Goal: Task Accomplishment & Management: Complete application form

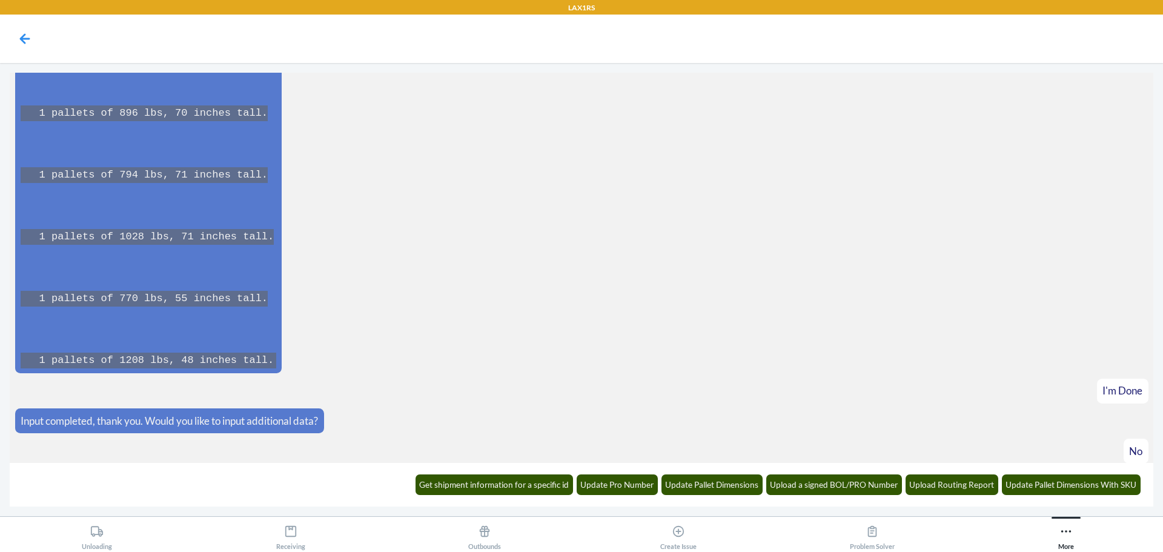
scroll to position [16744, 0]
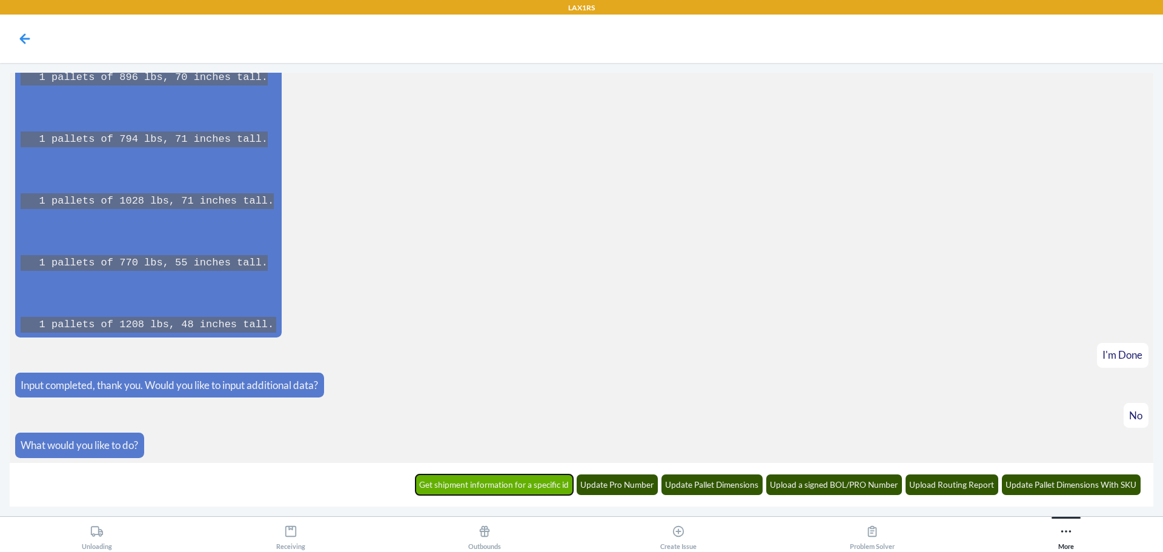
click at [522, 494] on button "Get shipment information for a specific id" at bounding box center [495, 484] width 158 height 21
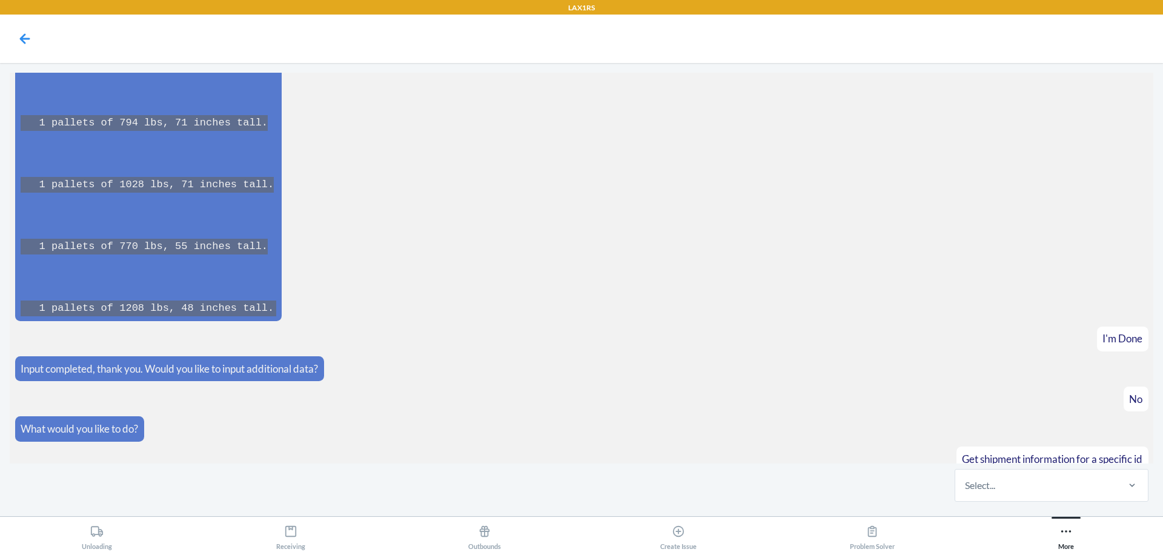
scroll to position [16804, 0]
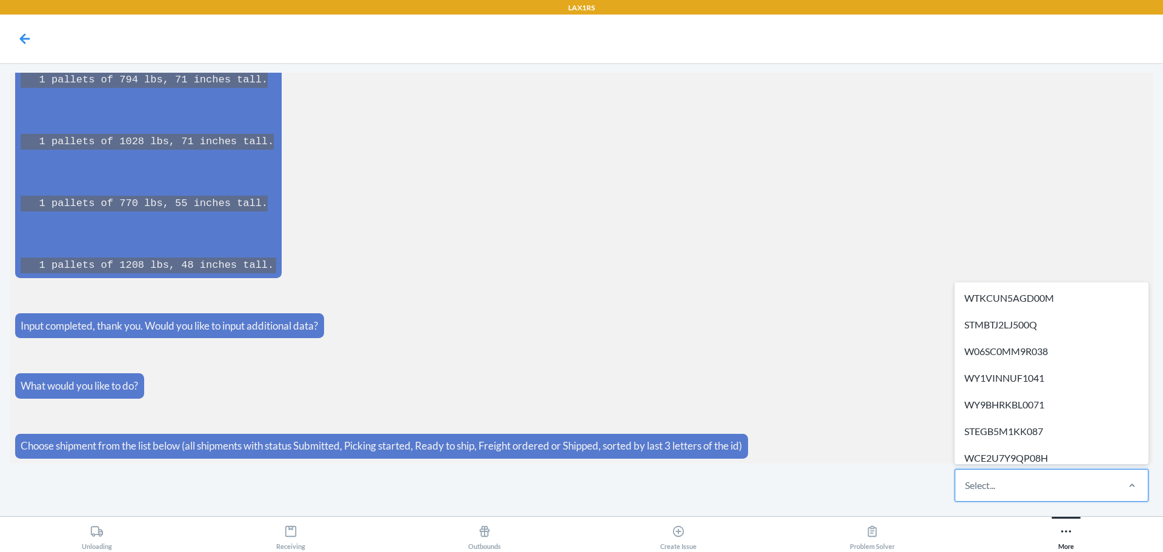
click at [1038, 488] on div "Select..." at bounding box center [1035, 485] width 161 height 32
click at [966, 488] on input "option WTKCUN5AGD00M focused, 1 of 572. 572 results available. Use Up and Down …" at bounding box center [965, 485] width 1 height 15
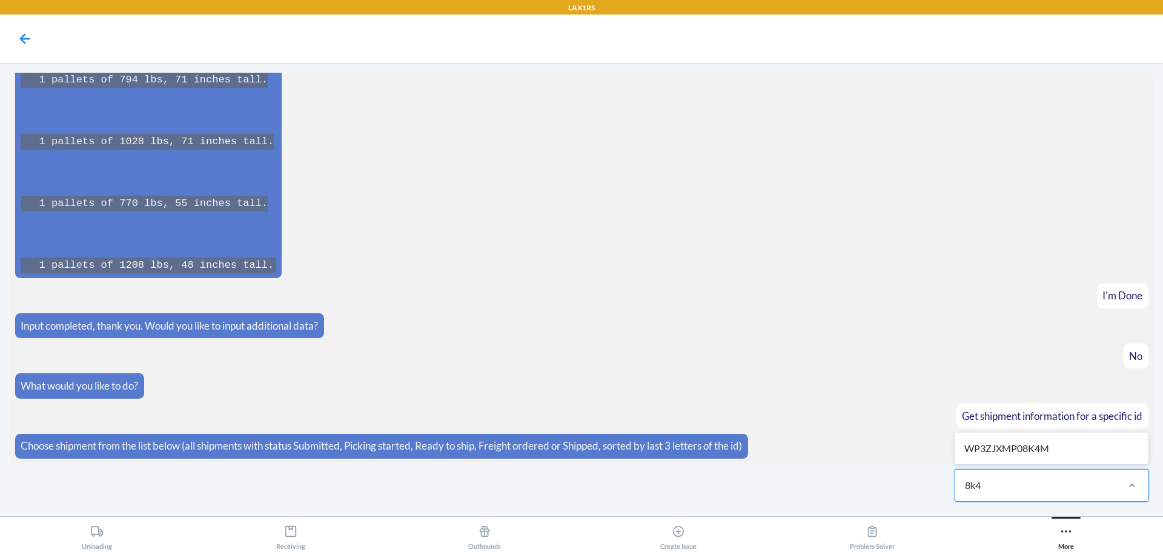
type input "8k4m"
click at [1070, 456] on div "WP3ZJXMP08K4M" at bounding box center [1051, 448] width 189 height 27
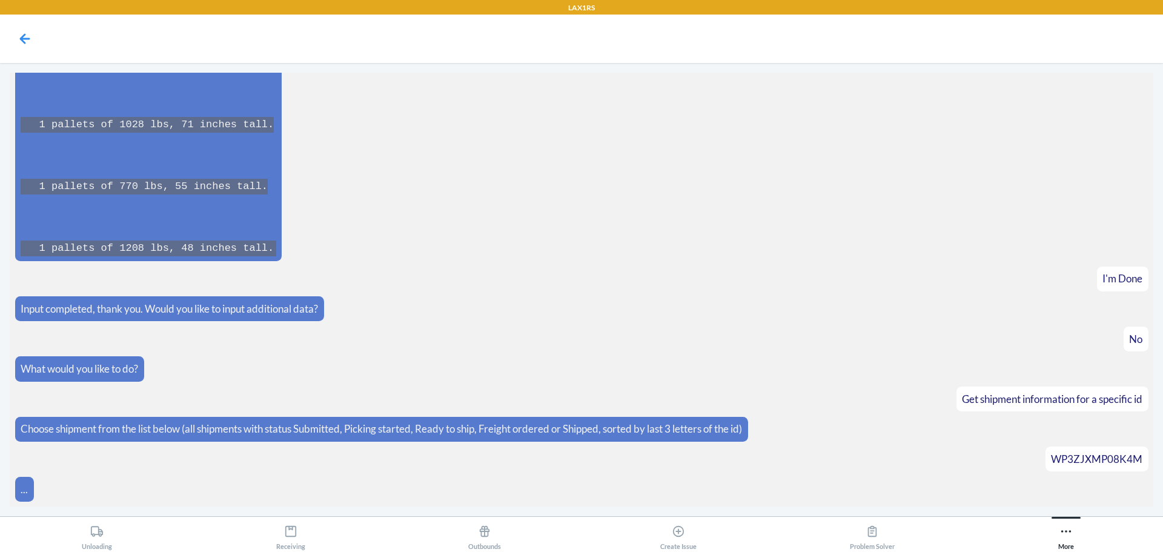
scroll to position [16864, 0]
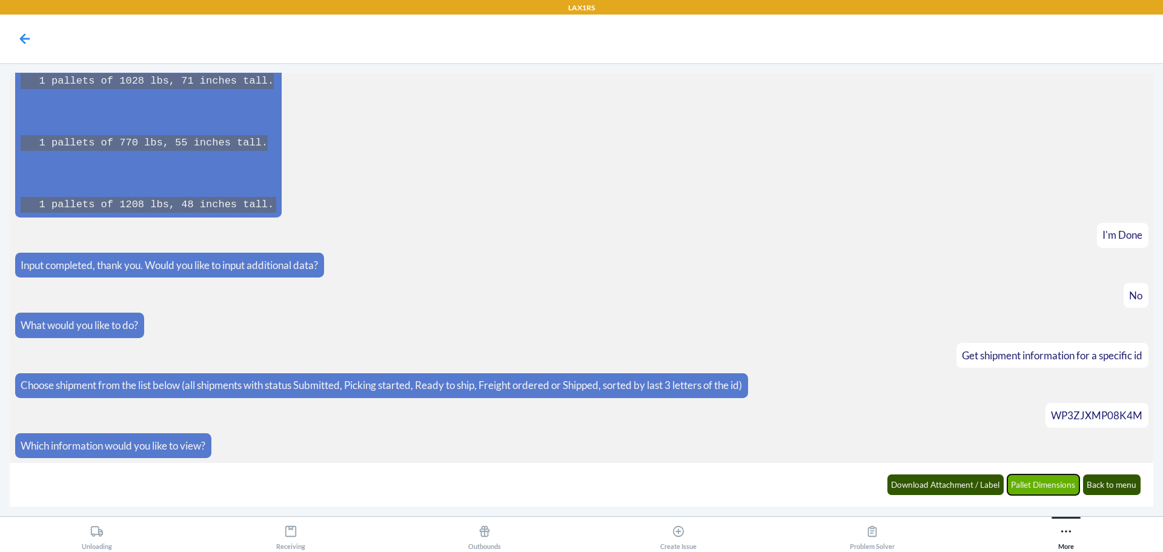
click at [1066, 488] on button "Pallet Dimensions" at bounding box center [1043, 484] width 73 height 21
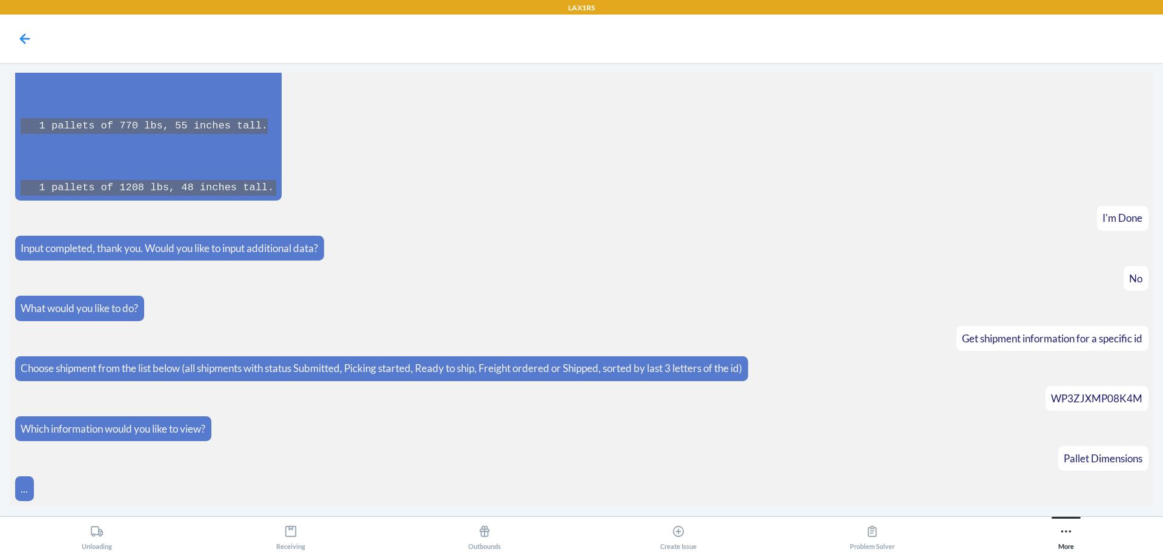
scroll to position [16925, 0]
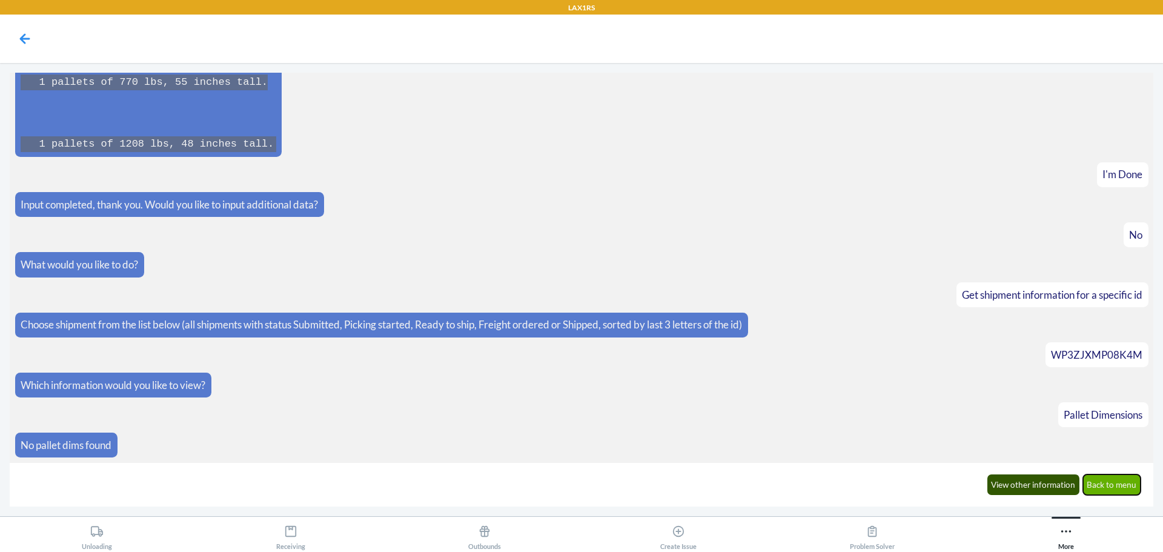
click at [1128, 485] on button "Back to menu" at bounding box center [1112, 484] width 58 height 21
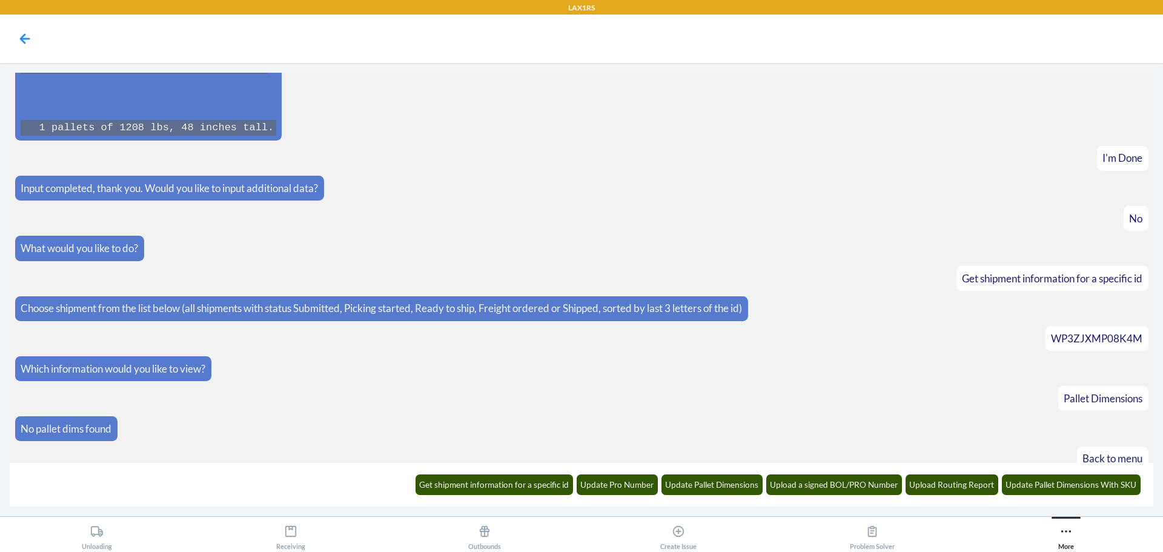
scroll to position [16985, 0]
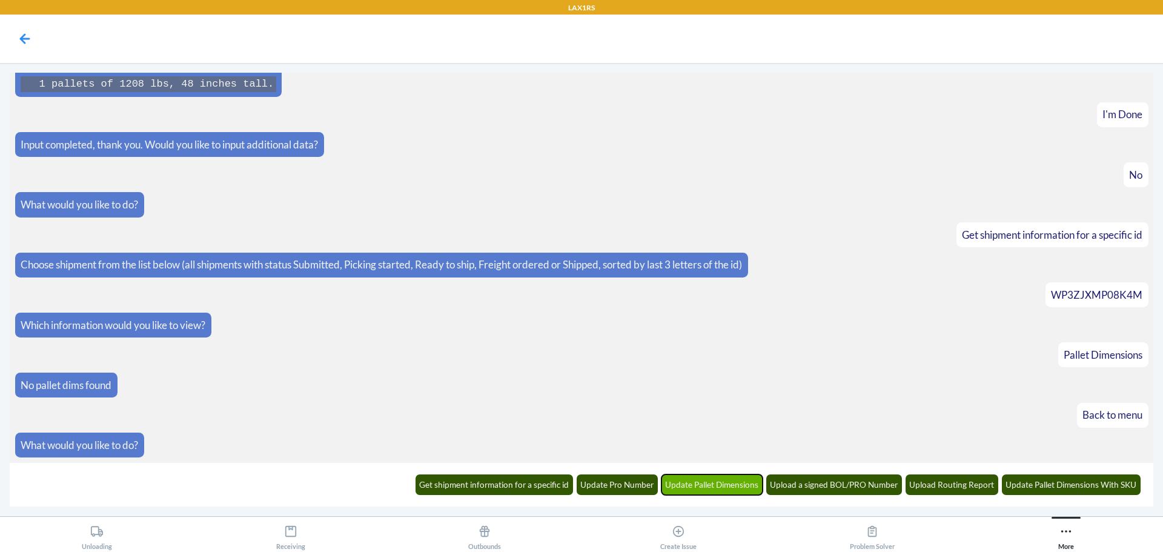
click at [737, 482] on button "Update Pallet Dimensions" at bounding box center [713, 484] width 102 height 21
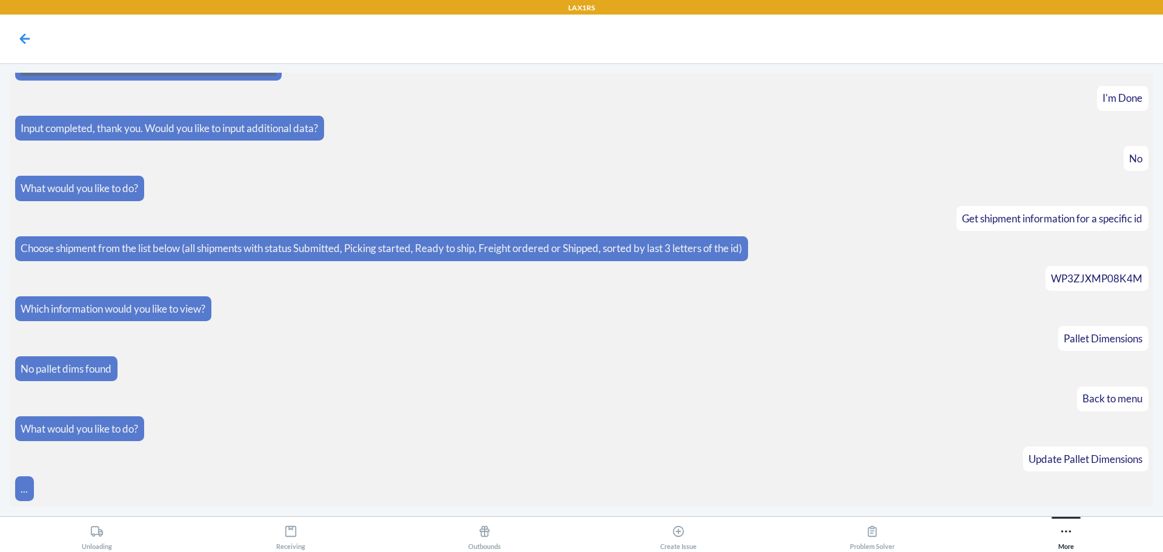
scroll to position [17044, 0]
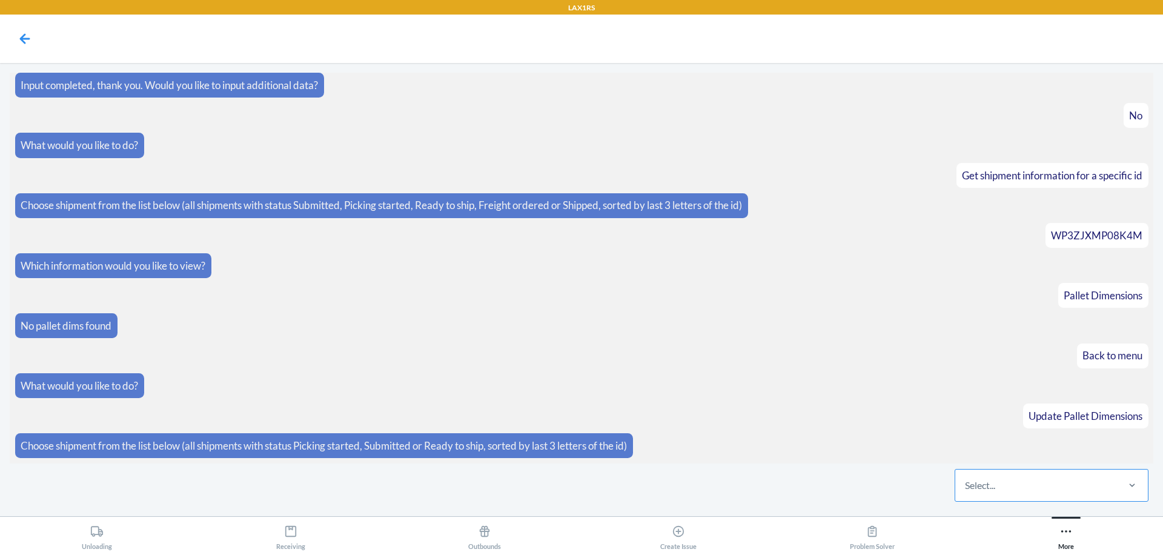
click at [987, 481] on div "Select..." at bounding box center [980, 485] width 30 height 15
click at [966, 481] on input "Select..." at bounding box center [965, 485] width 1 height 15
type input "8k4m"
click at [1012, 446] on div "WP3ZJXMP08K4M" at bounding box center [1051, 448] width 189 height 27
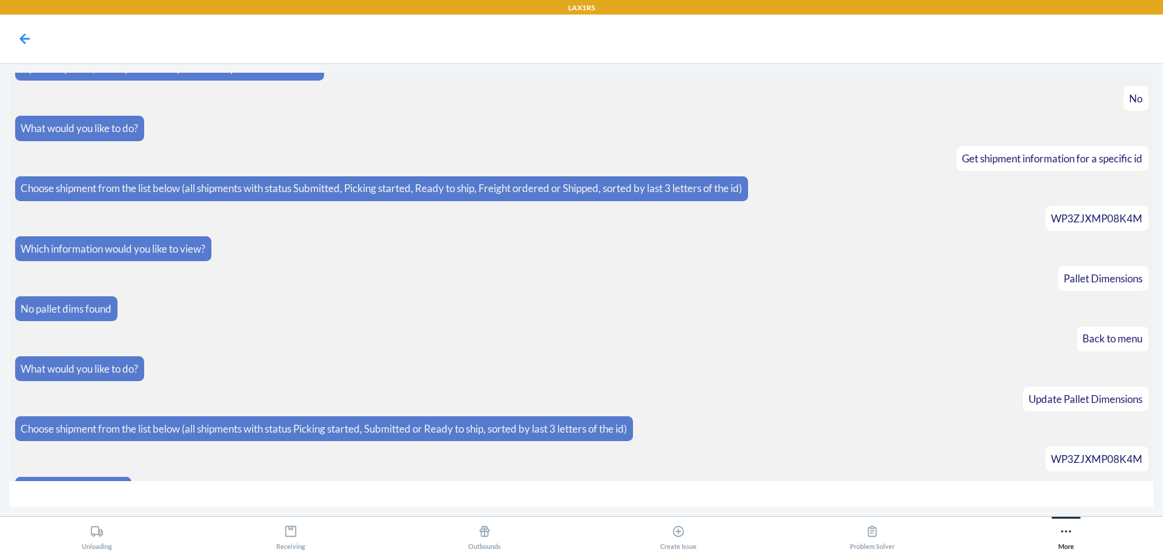
scroll to position [17087, 0]
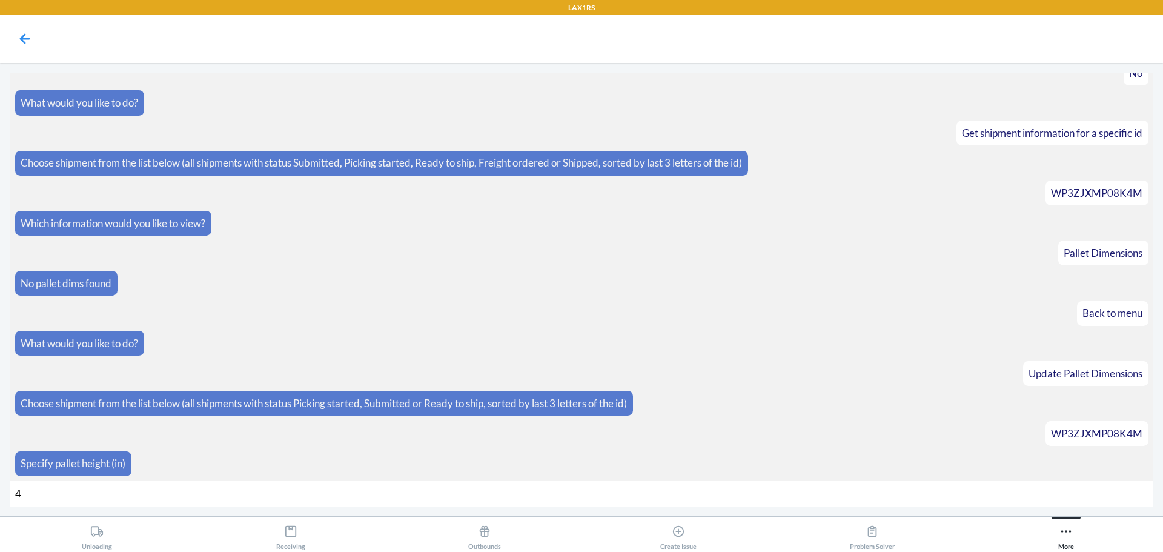
type input "45"
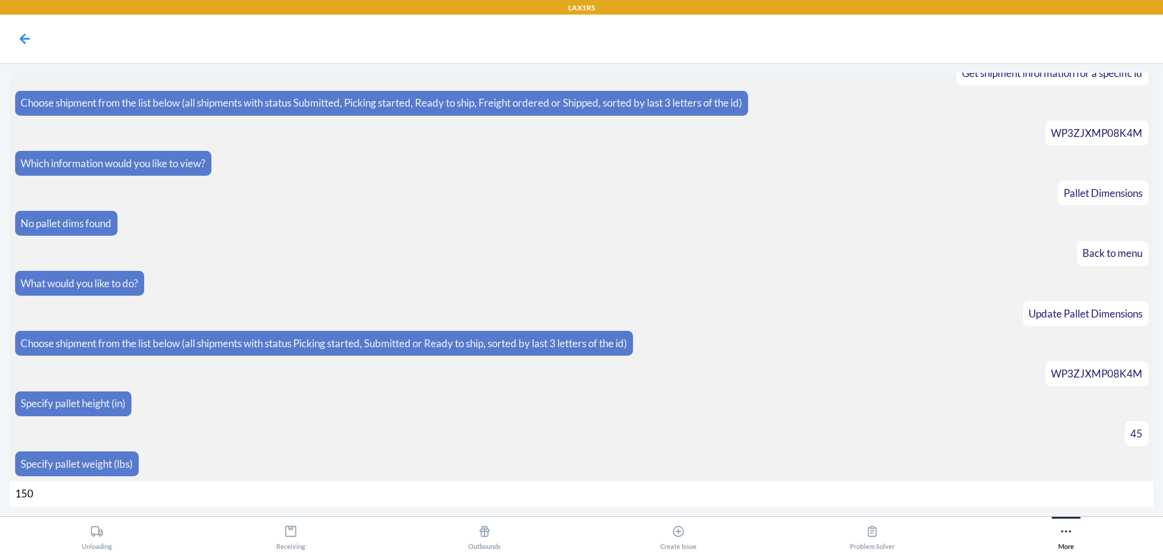
type input "1500"
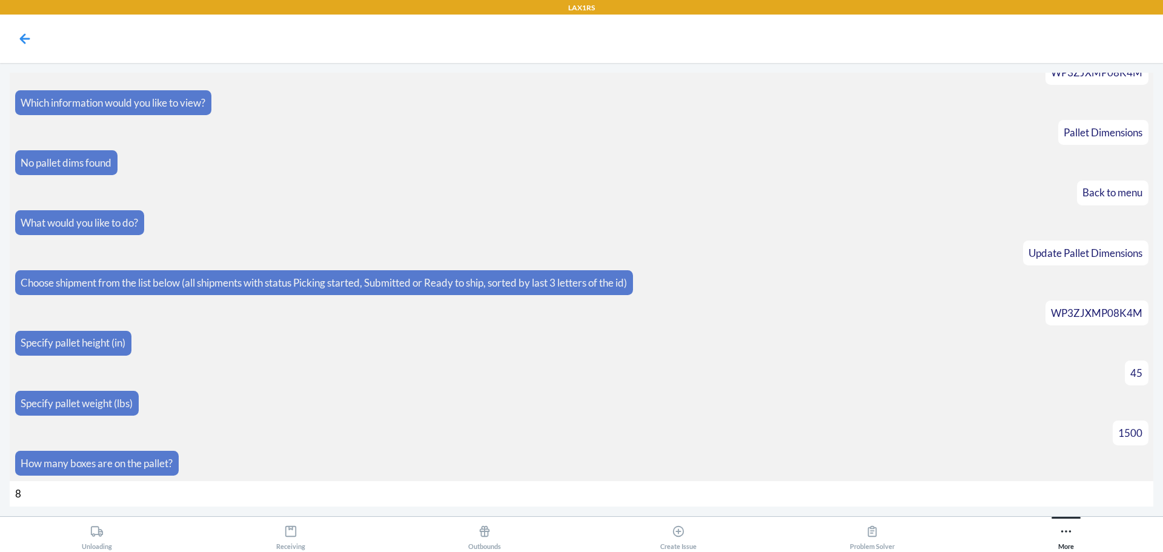
type input "89"
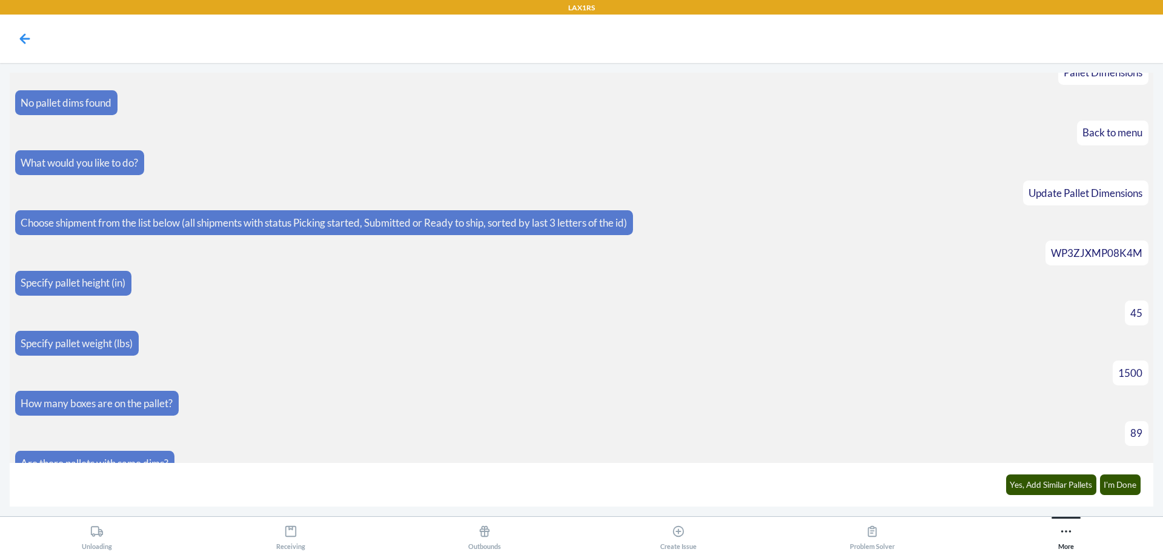
scroll to position [17285, 0]
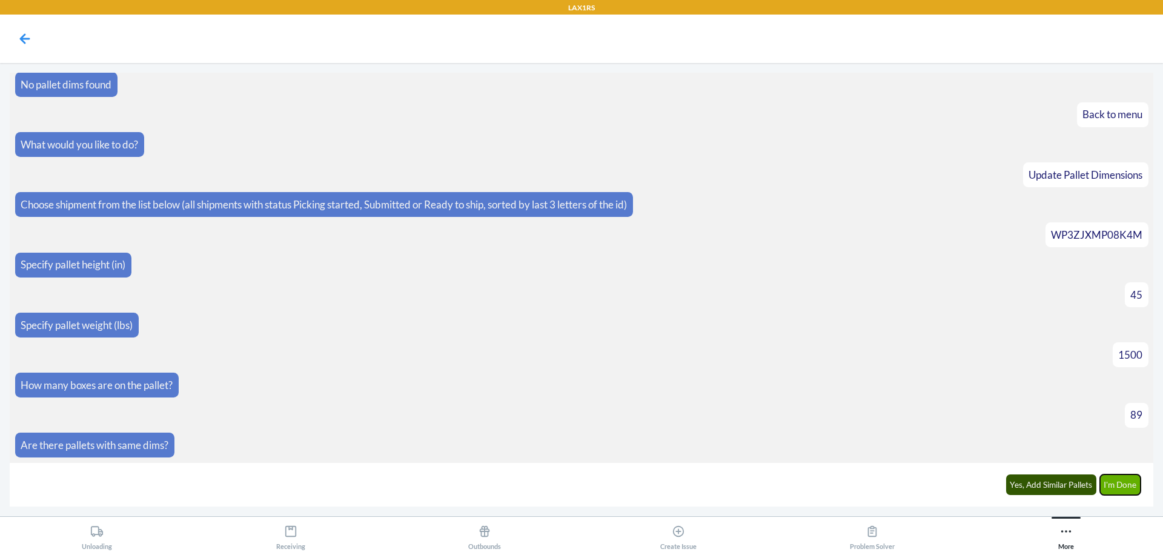
click at [1132, 492] on button "I'm Done" at bounding box center [1120, 484] width 41 height 21
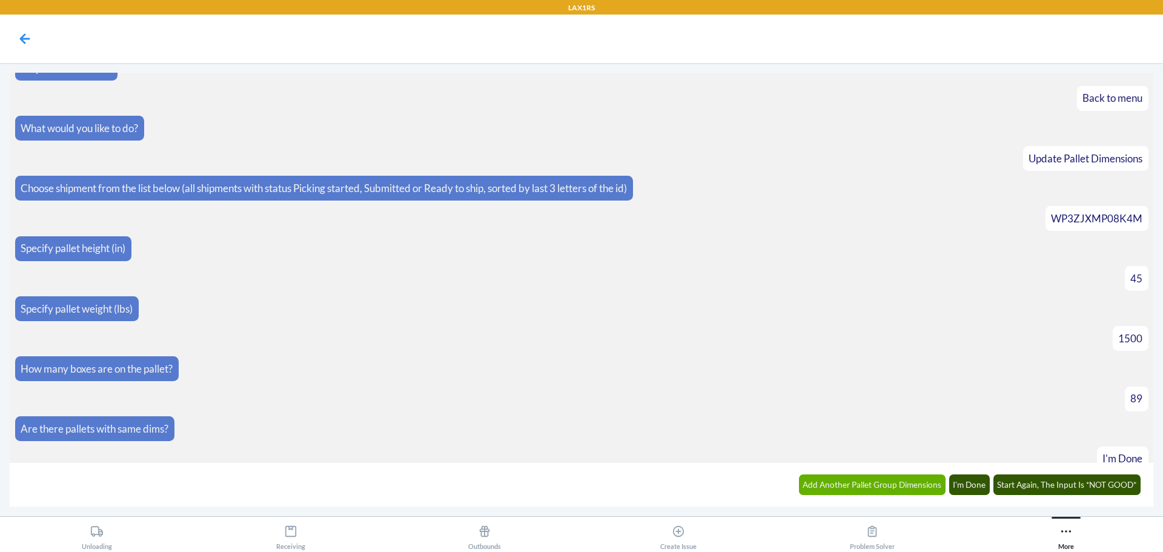
scroll to position [17422, 0]
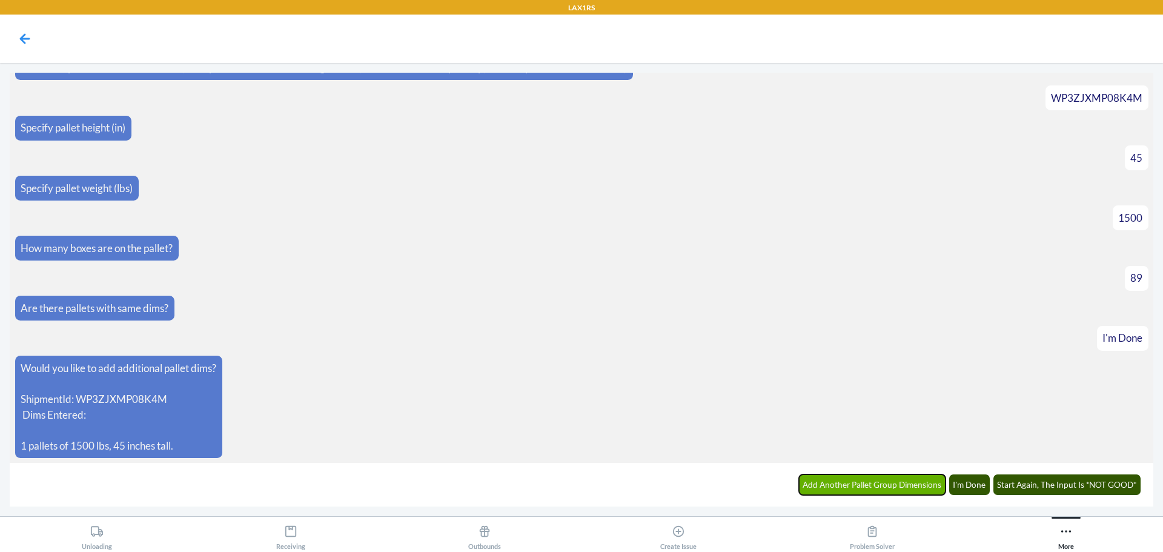
click at [920, 483] on button "Add Another Pallet Group Dimensions" at bounding box center [872, 484] width 147 height 21
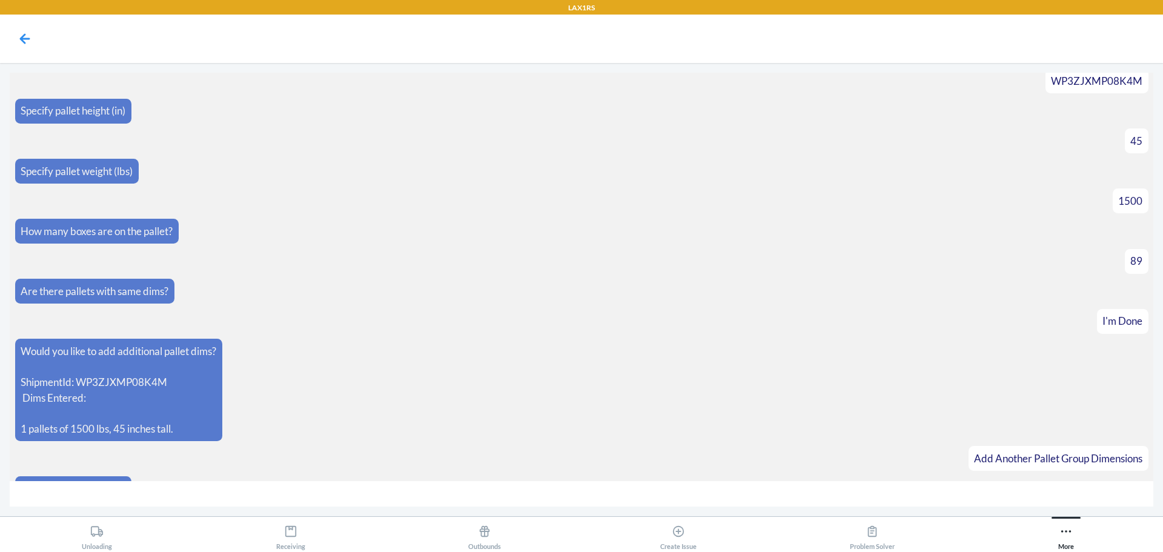
scroll to position [17465, 0]
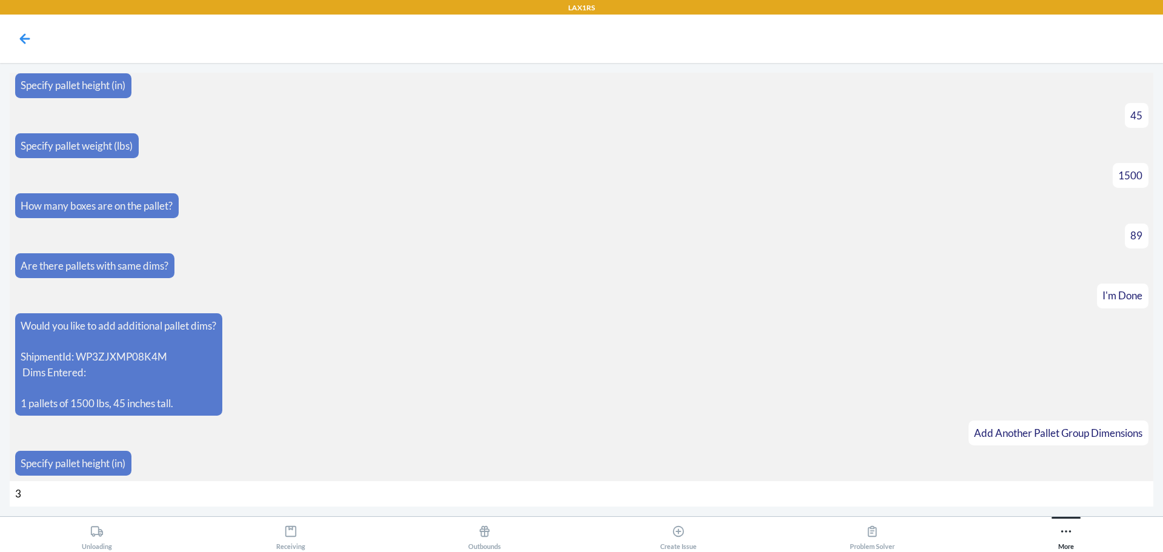
type input "32"
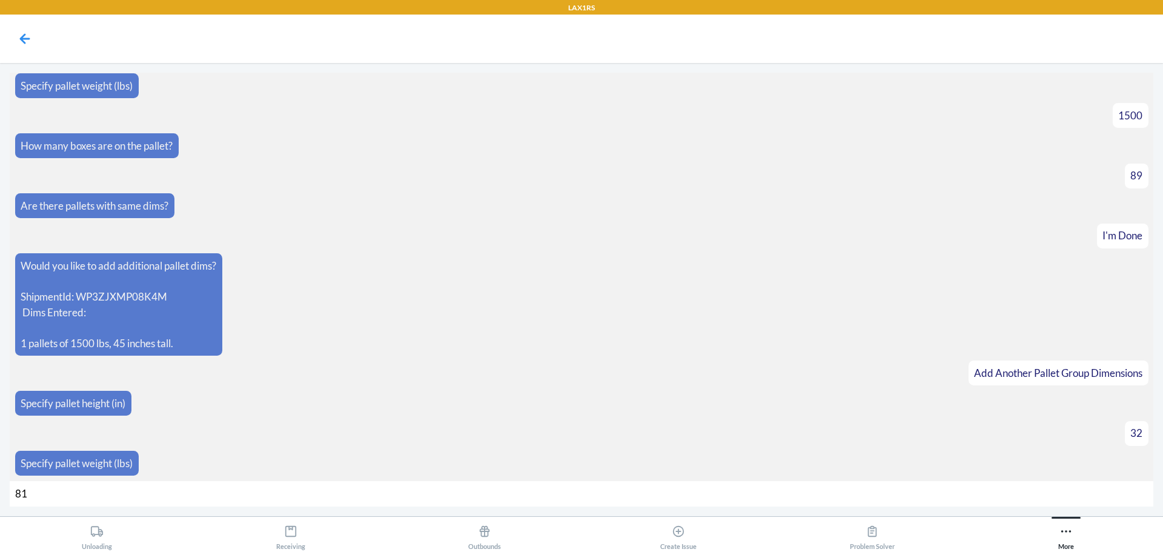
type input "812"
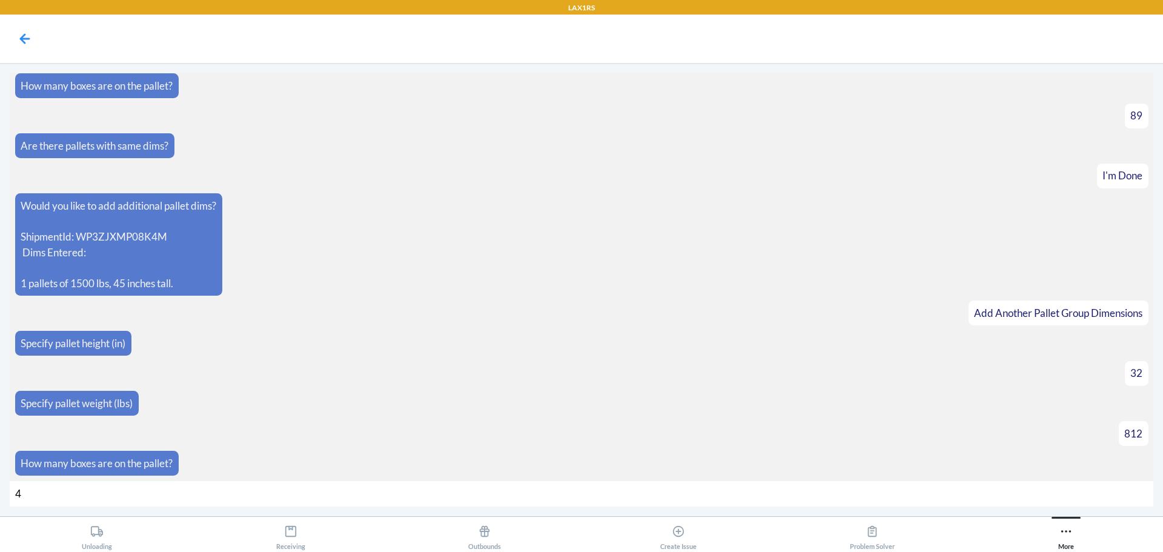
type input "40"
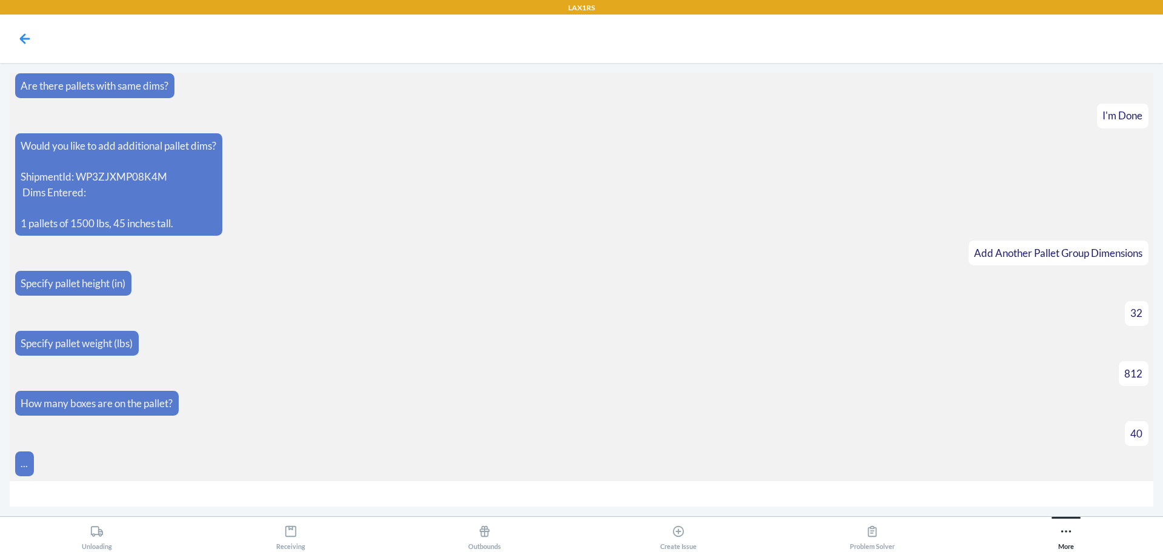
scroll to position [17663, 0]
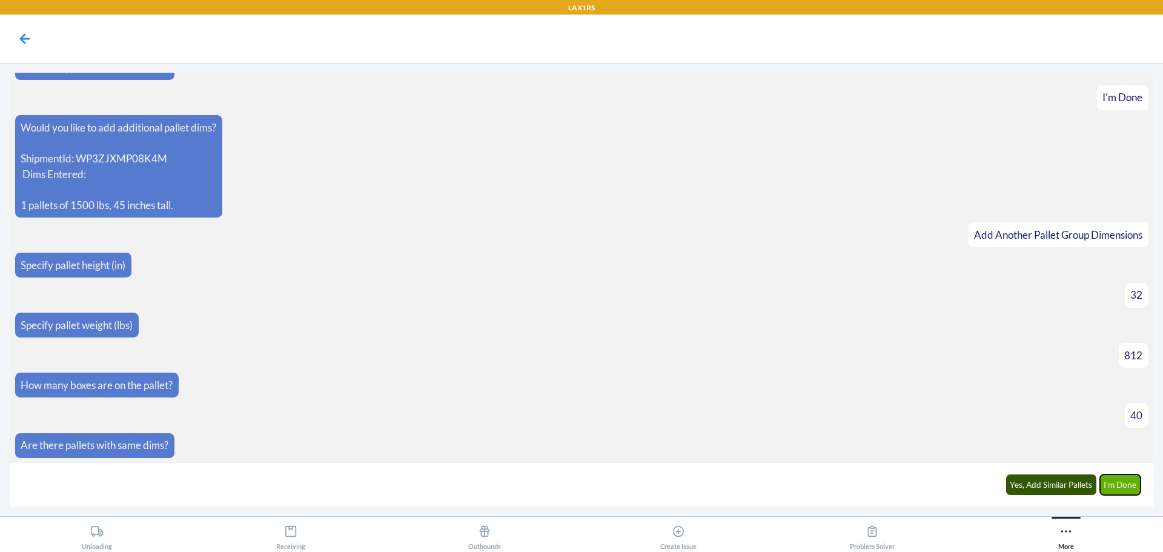
click at [1129, 487] on button "I'm Done" at bounding box center [1120, 484] width 41 height 21
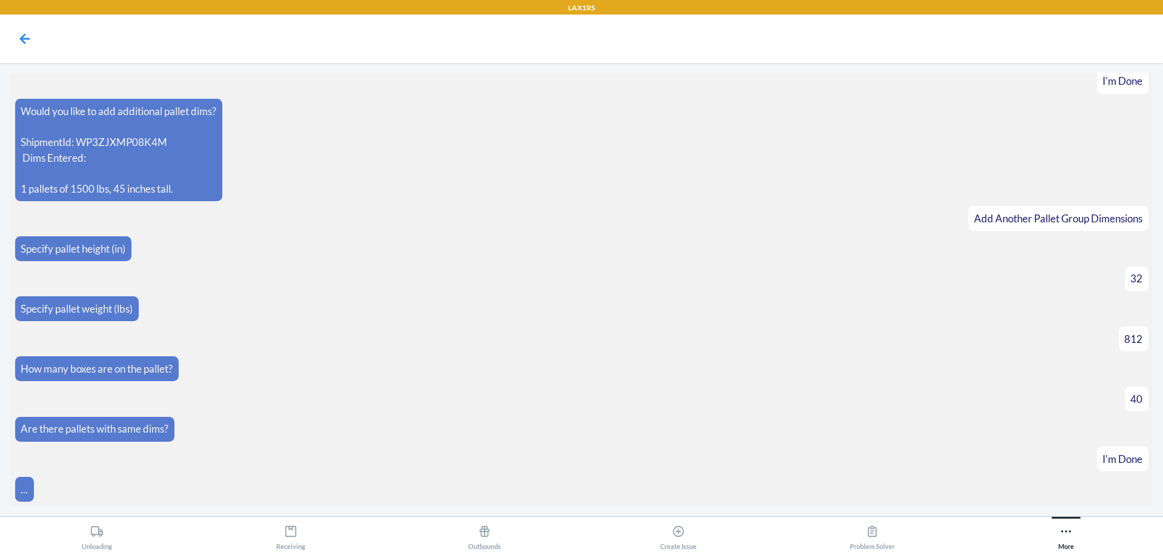
scroll to position [17831, 0]
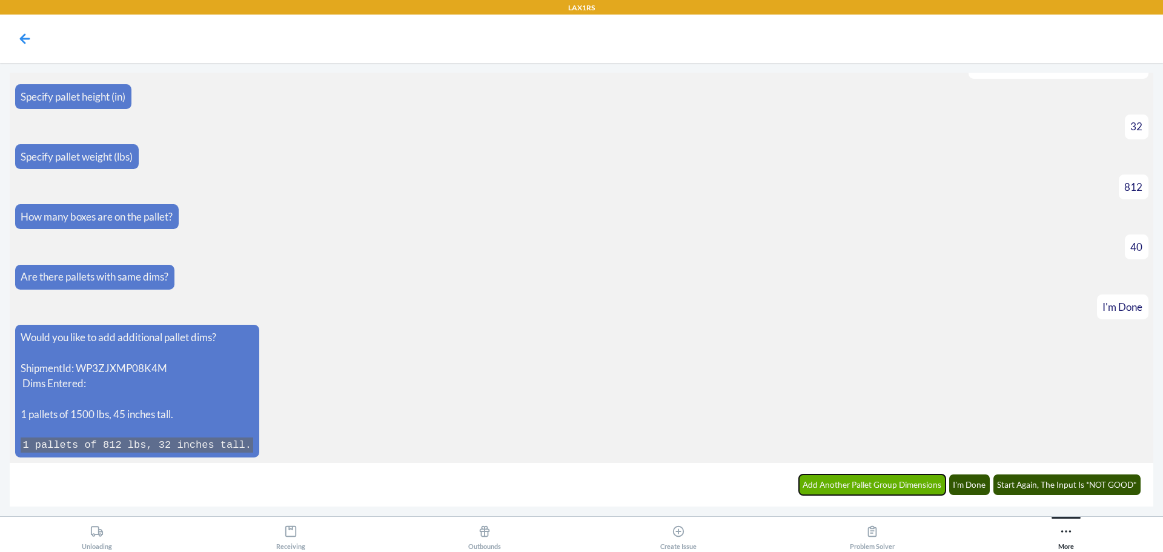
click at [823, 484] on button "Add Another Pallet Group Dimensions" at bounding box center [872, 484] width 147 height 21
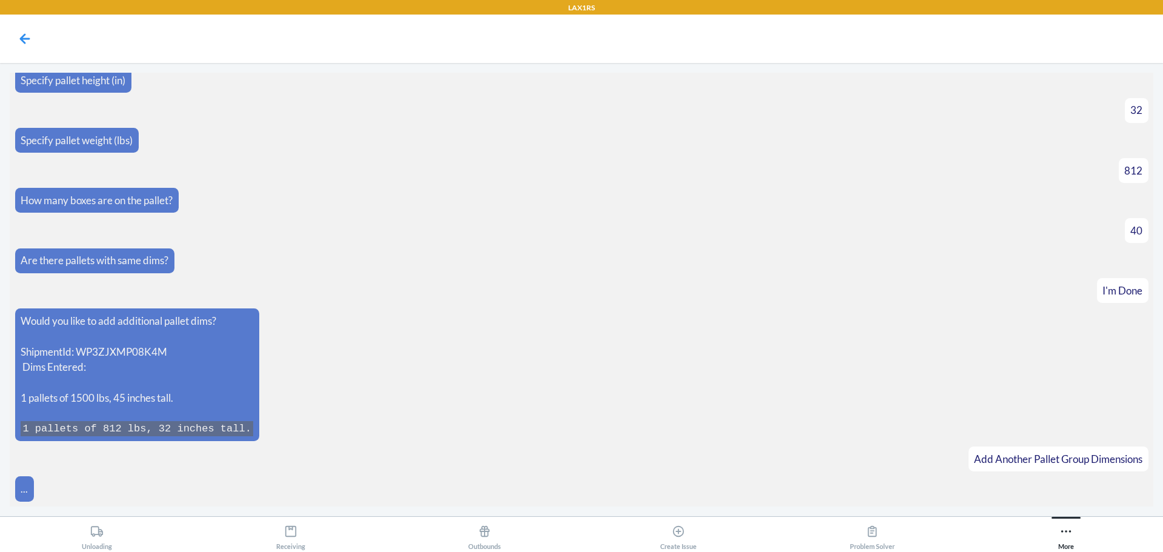
scroll to position [17873, 0]
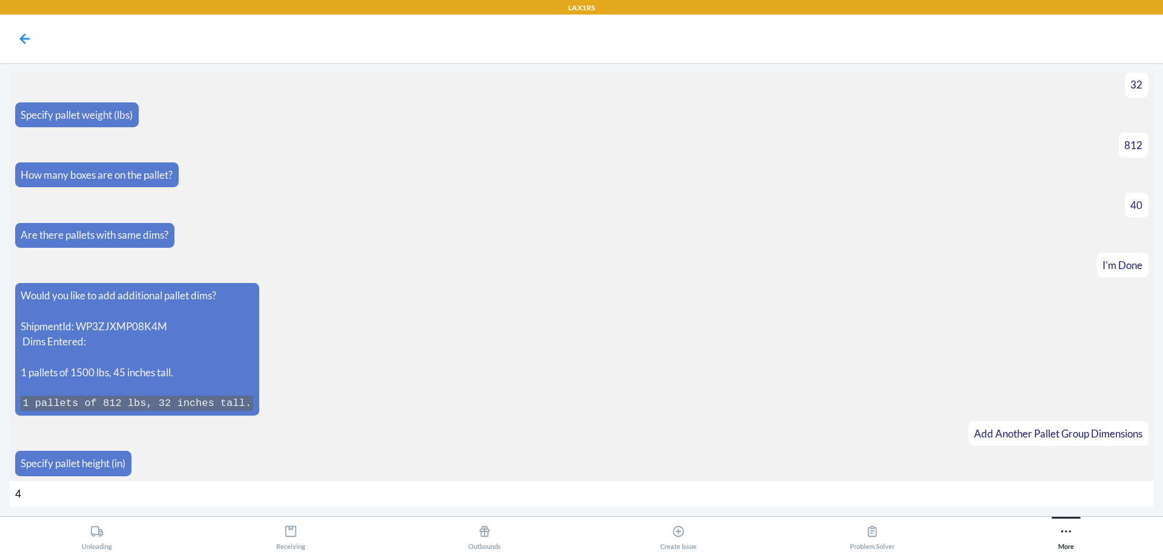
type input "48"
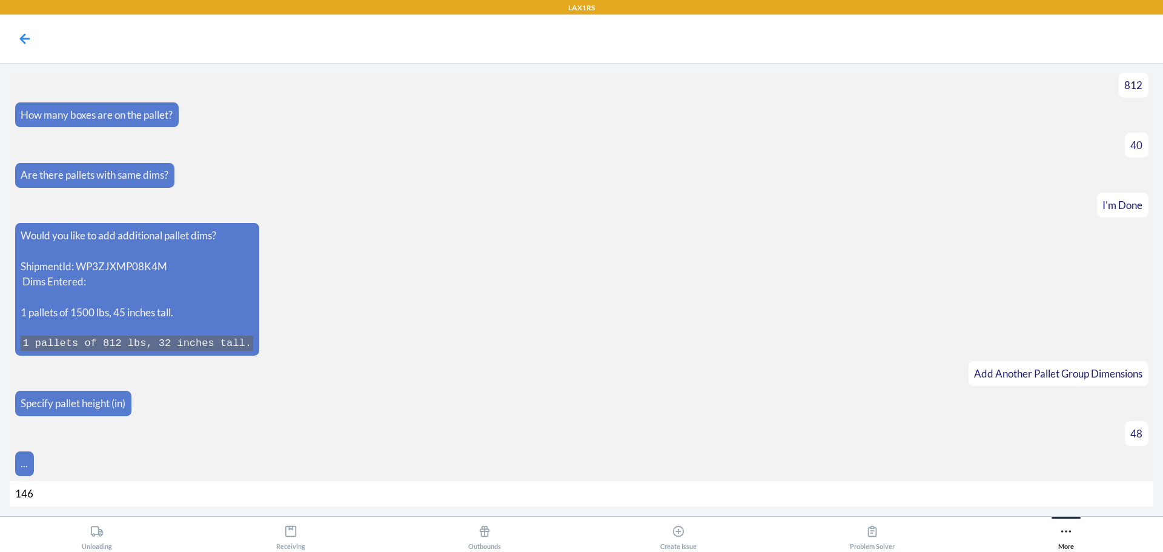
type input "1464"
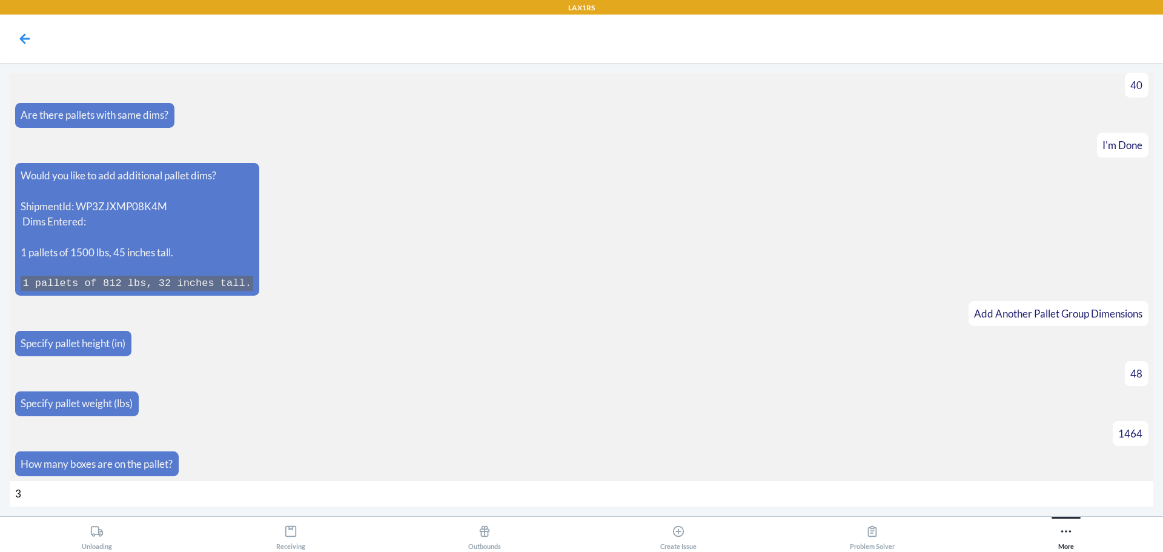
type input "32"
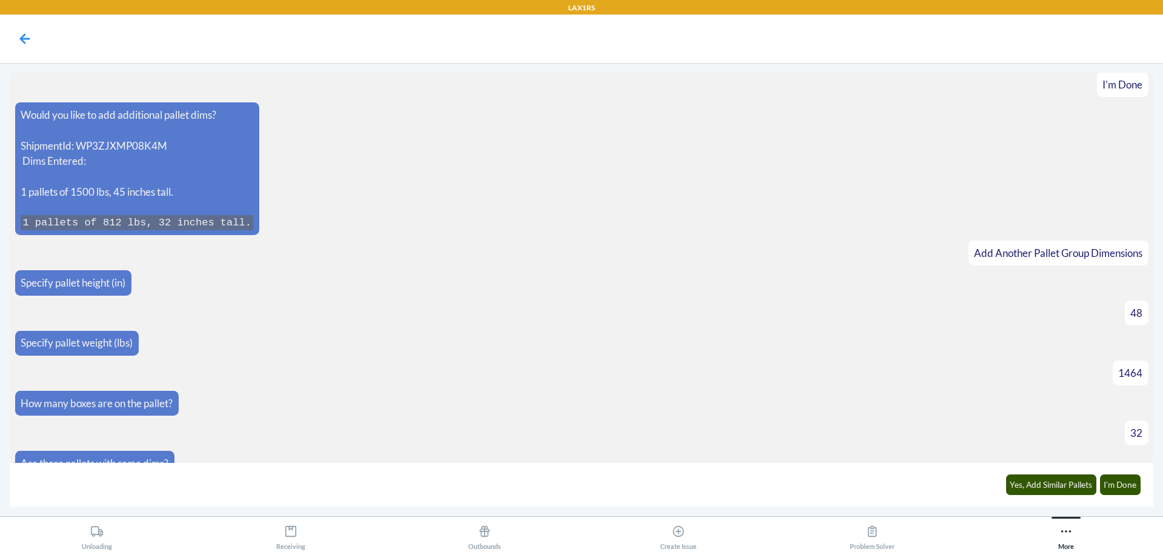
scroll to position [18072, 0]
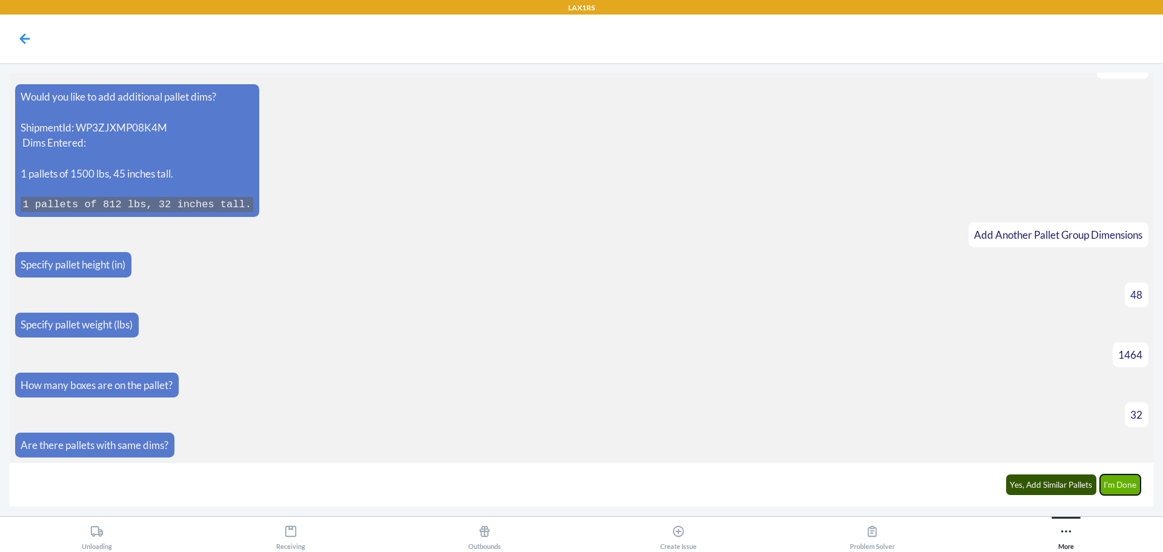
click at [1126, 477] on button "I'm Done" at bounding box center [1120, 484] width 41 height 21
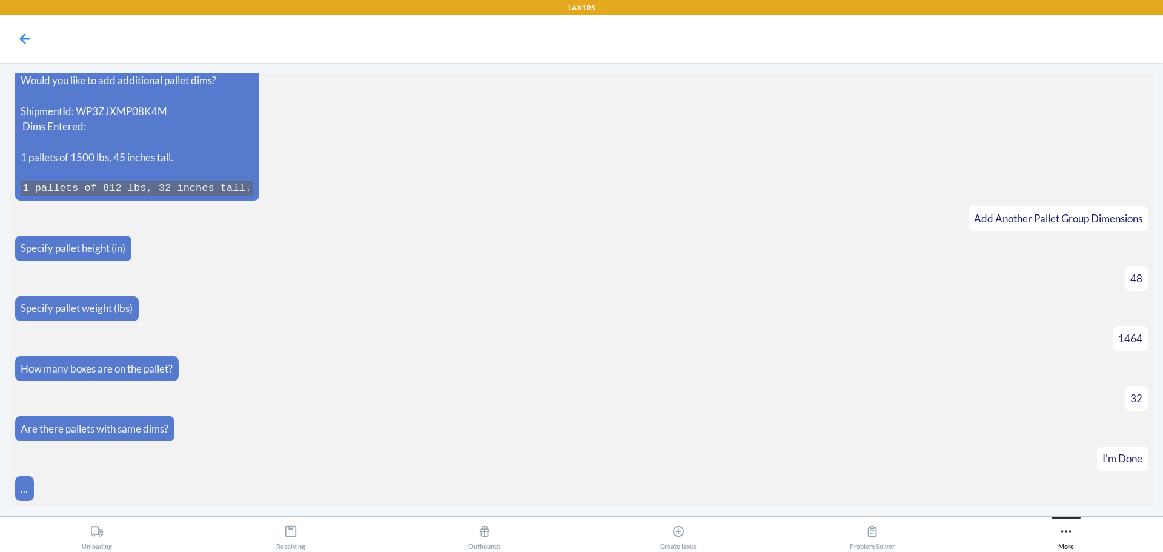
scroll to position [18301, 0]
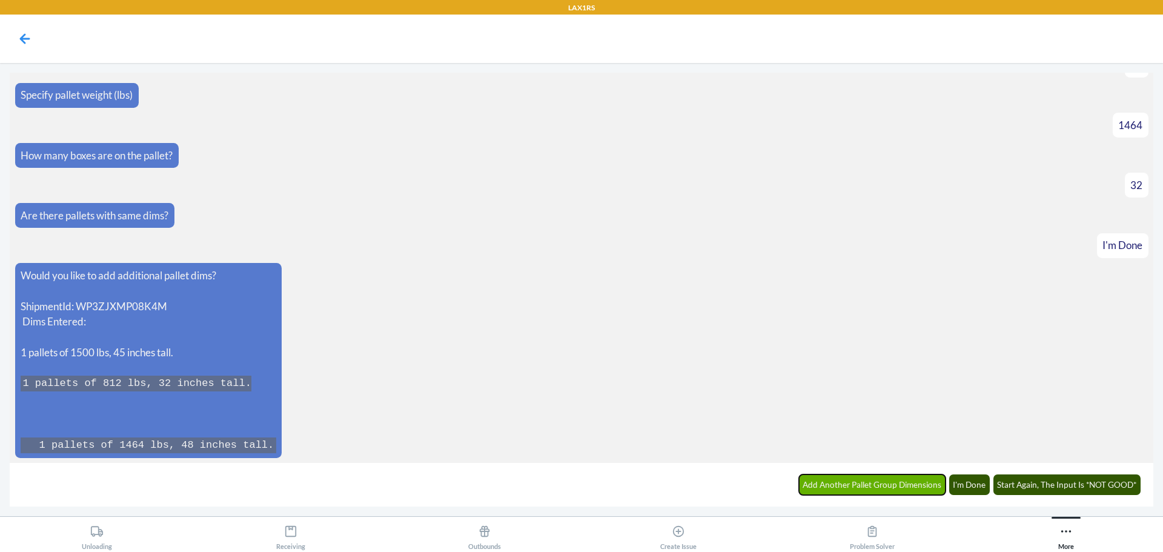
click at [911, 486] on button "Add Another Pallet Group Dimensions" at bounding box center [872, 484] width 147 height 21
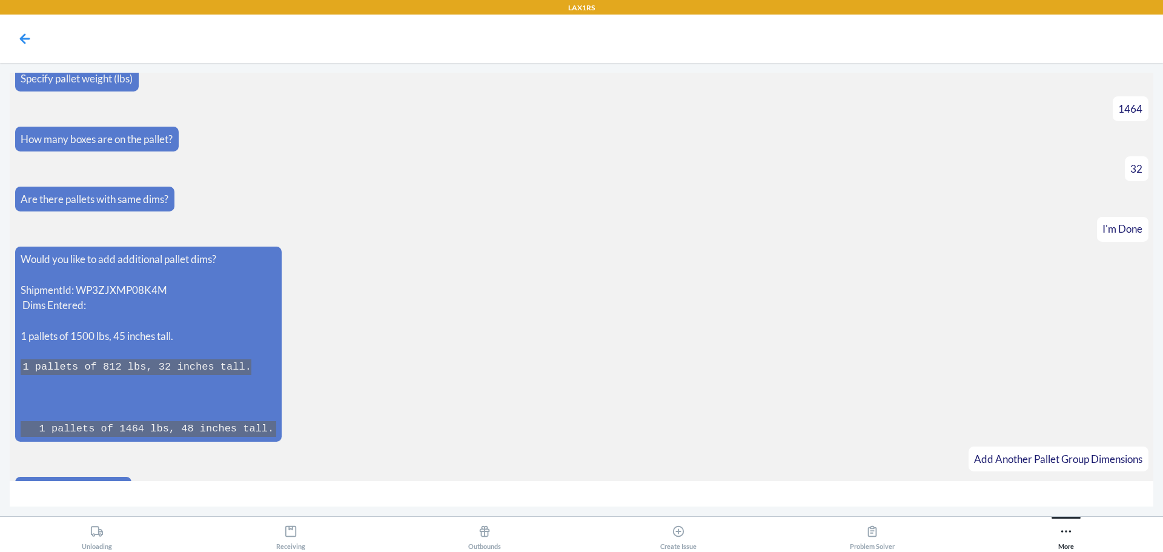
scroll to position [18343, 0]
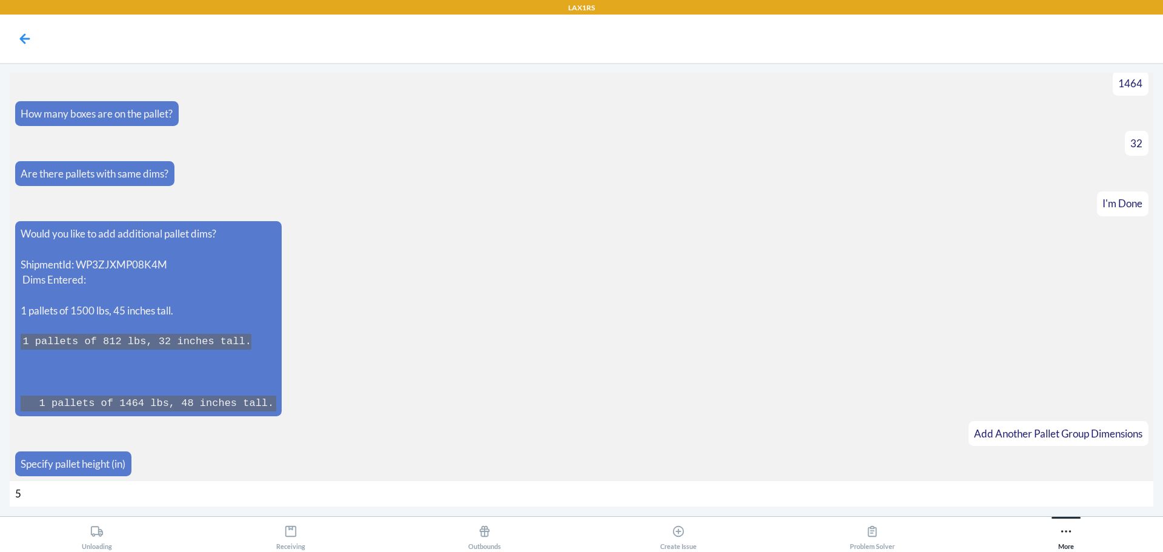
type input "50"
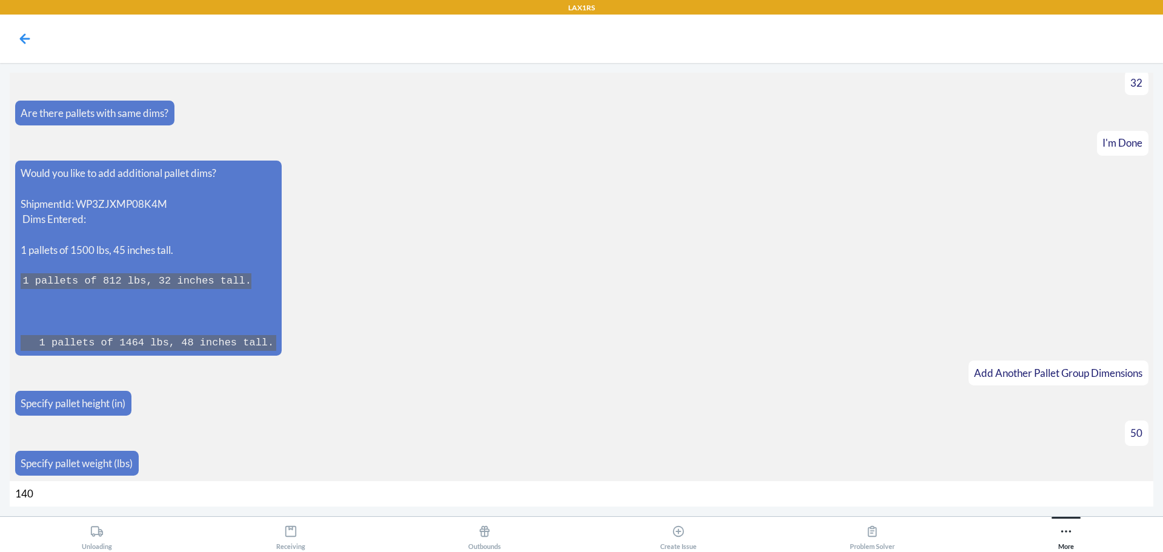
type input "1408"
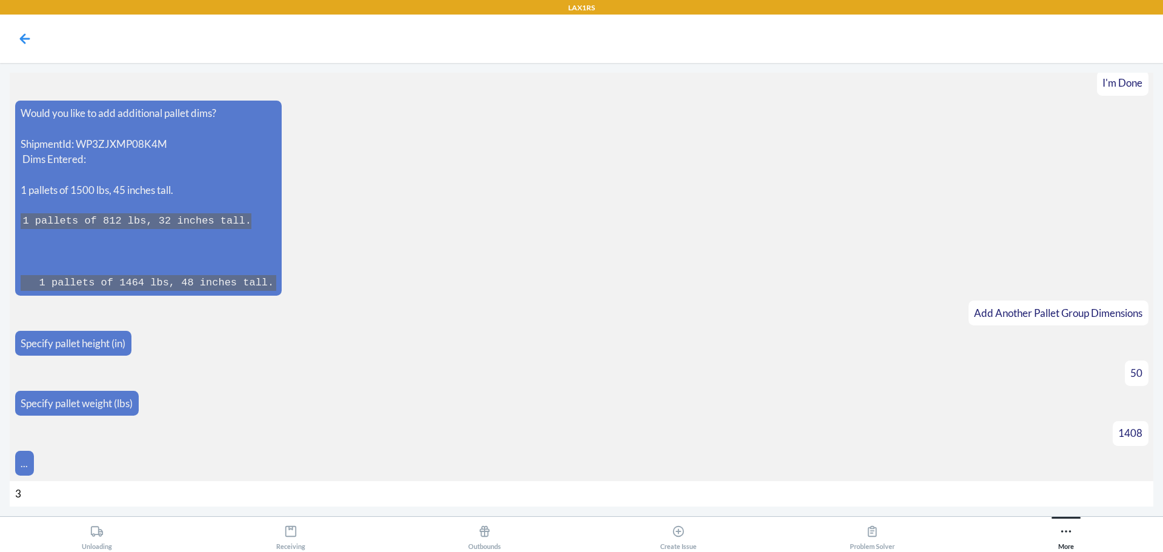
type input "32"
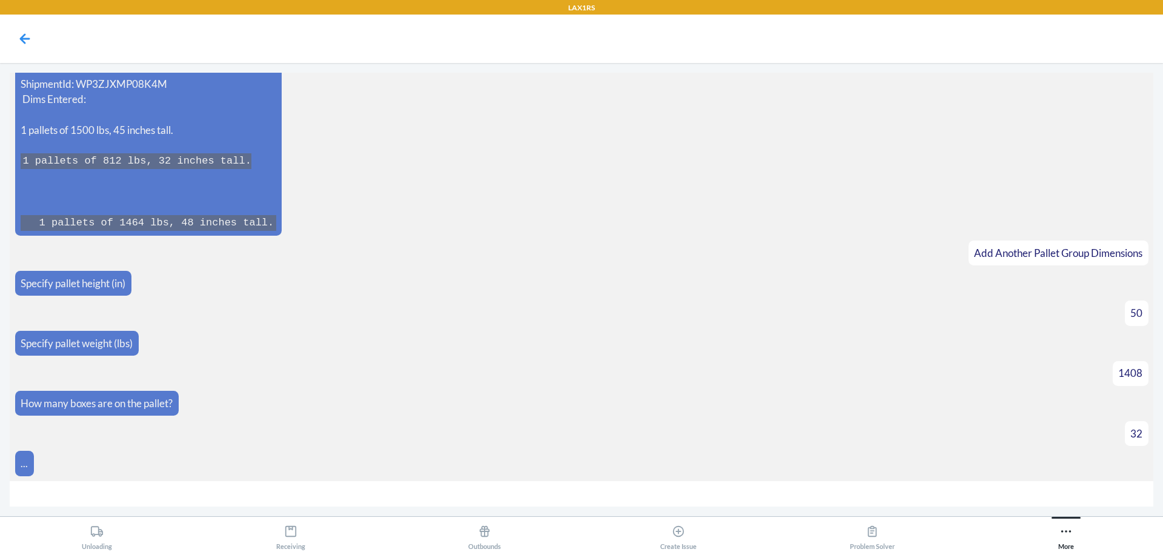
scroll to position [18542, 0]
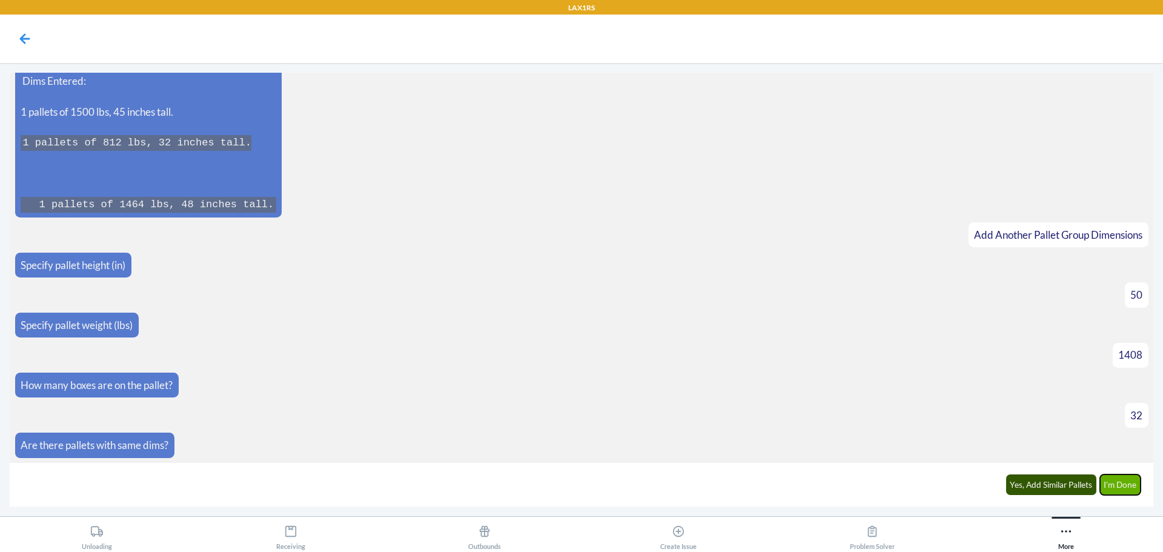
click at [1123, 488] on button "I'm Done" at bounding box center [1120, 484] width 41 height 21
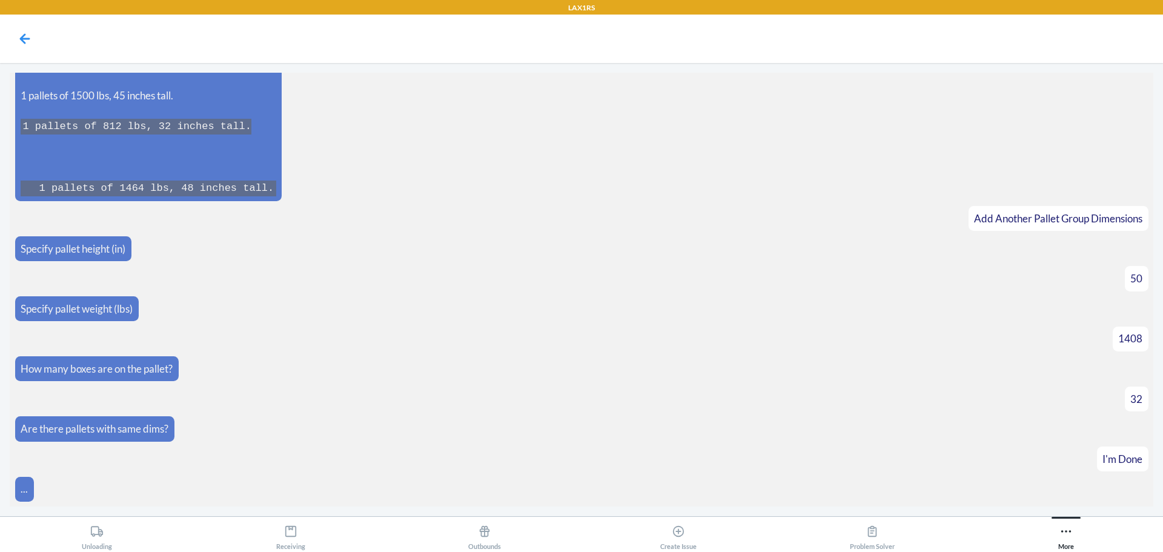
scroll to position [18834, 0]
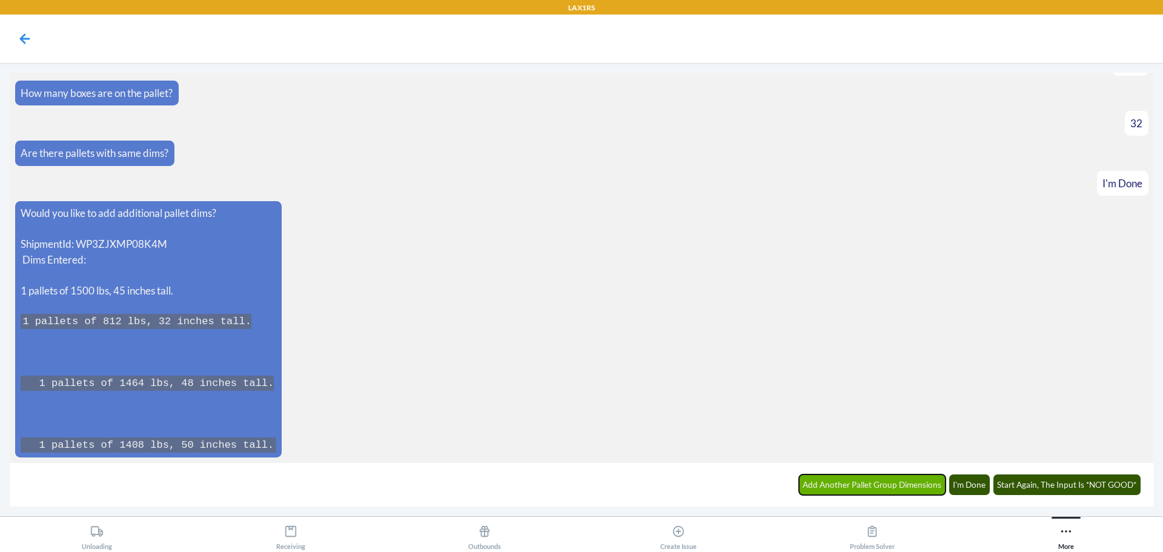
click at [864, 492] on button "Add Another Pallet Group Dimensions" at bounding box center [872, 484] width 147 height 21
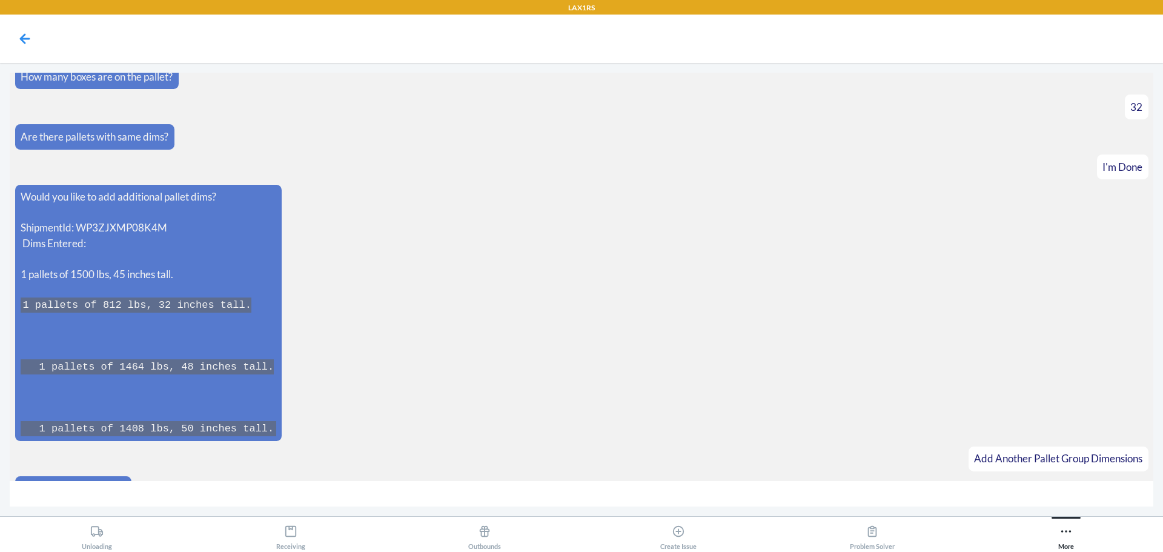
scroll to position [18875, 0]
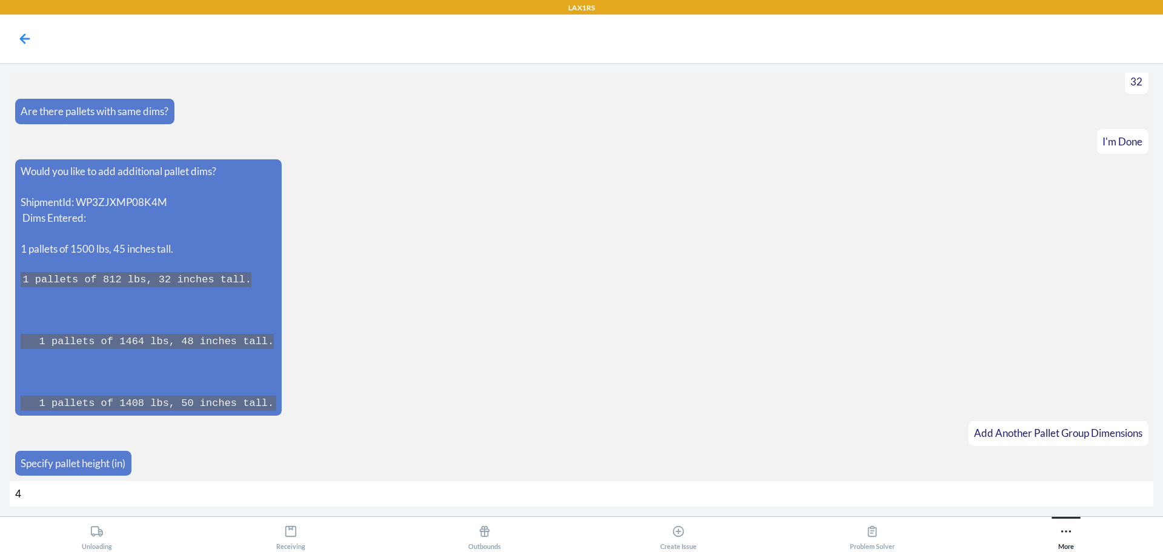
type input "42"
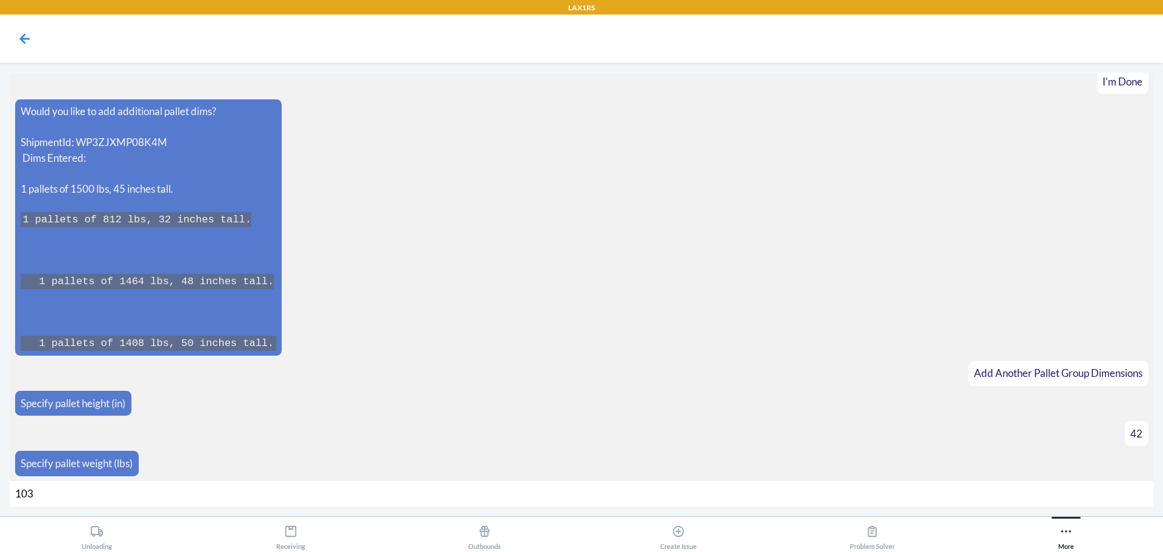
type input "1036"
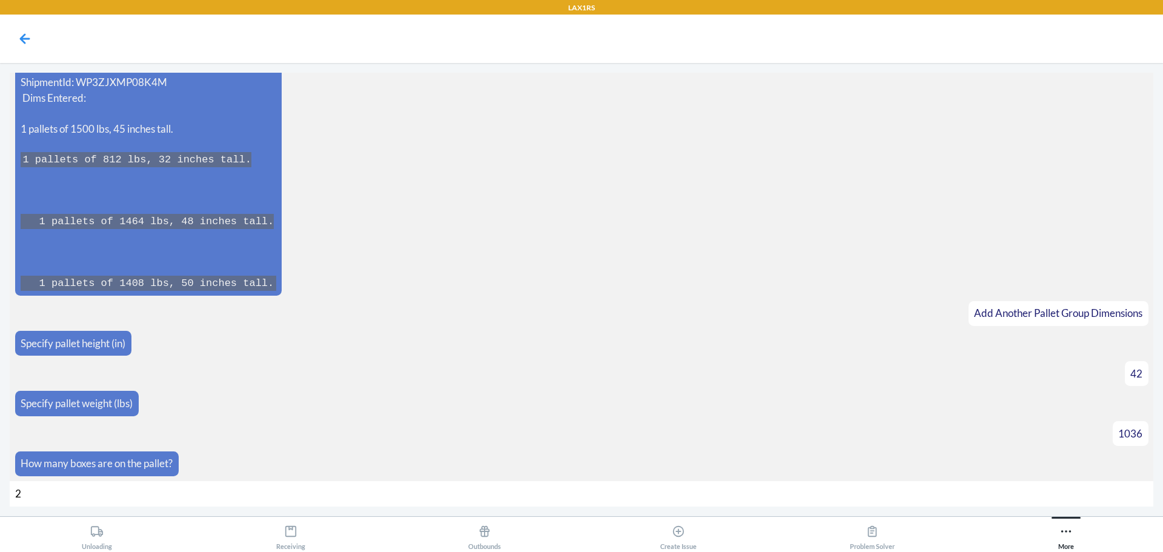
type input "28"
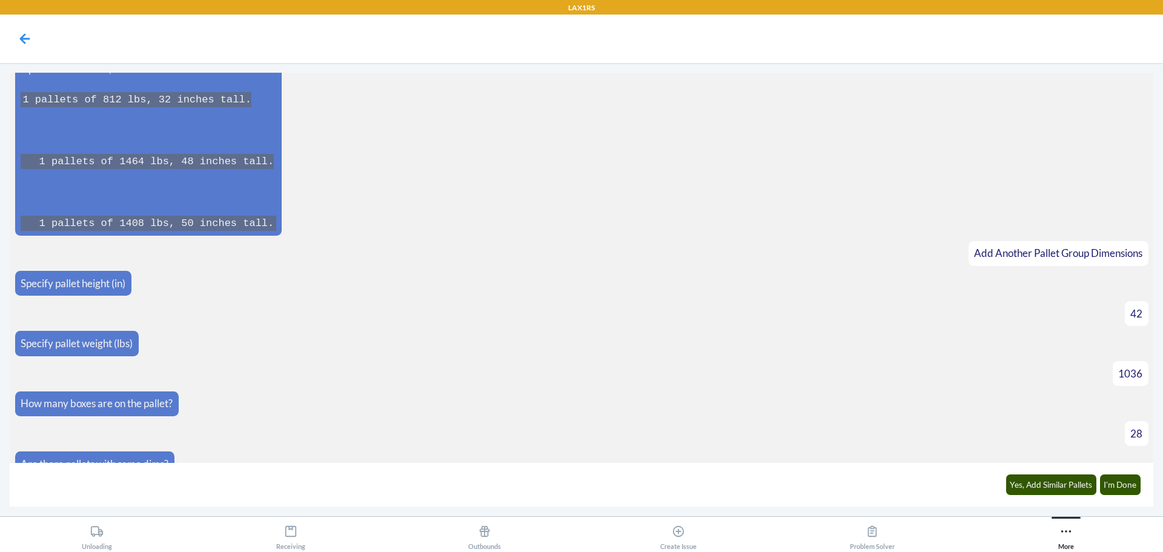
scroll to position [19073, 0]
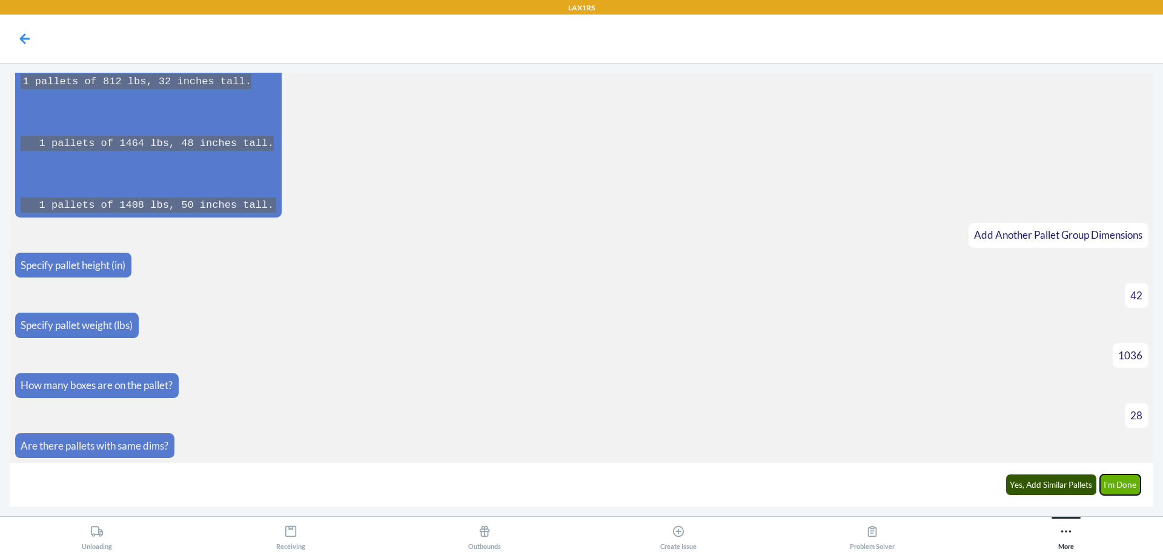
click at [1120, 485] on button "I'm Done" at bounding box center [1120, 484] width 41 height 21
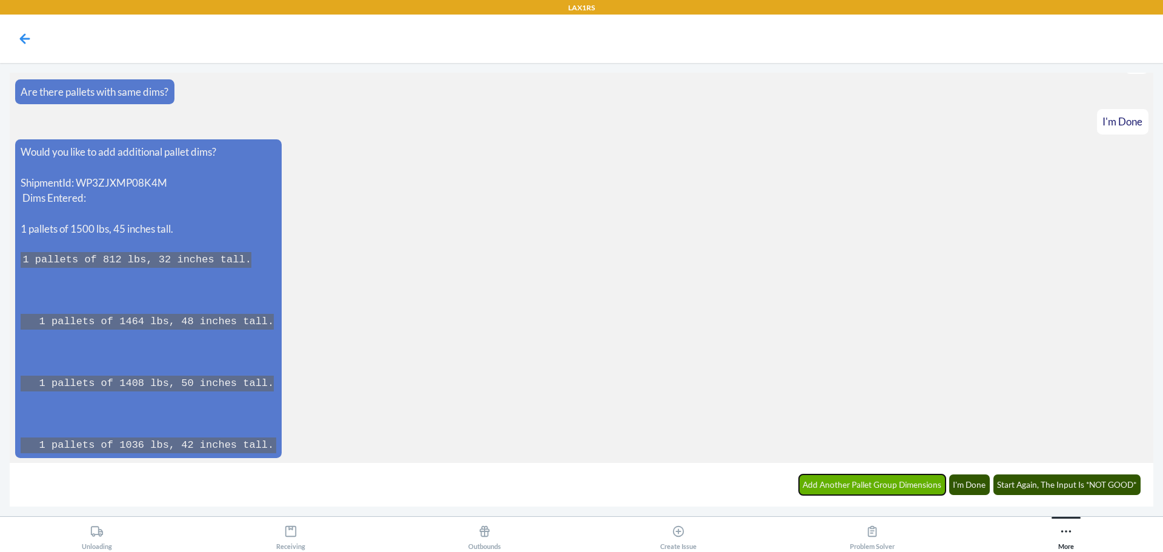
click at [886, 487] on button "Add Another Pallet Group Dimensions" at bounding box center [872, 484] width 147 height 21
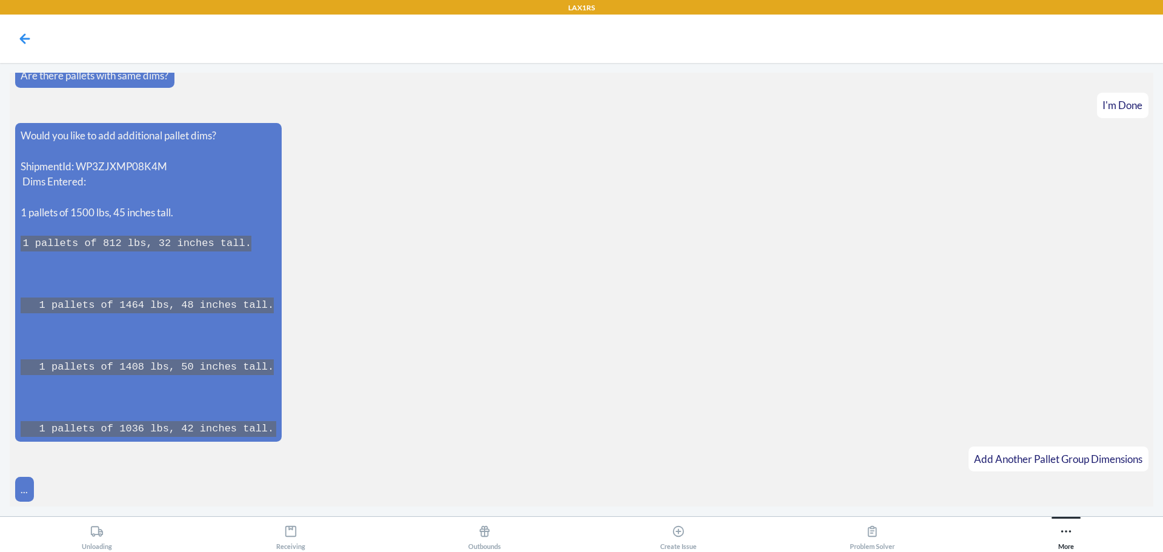
scroll to position [19469, 0]
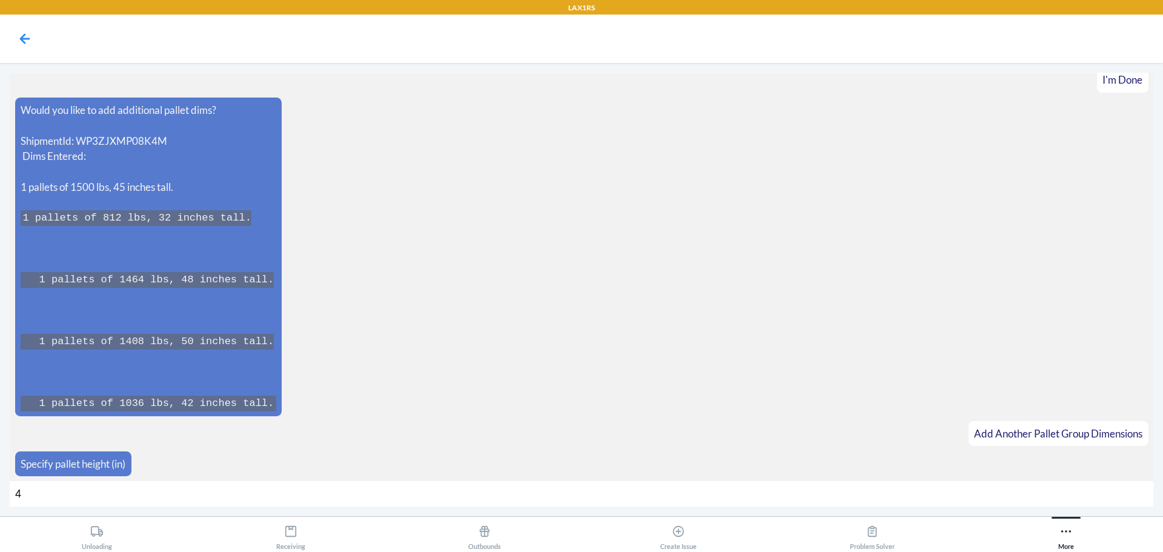
type input "49"
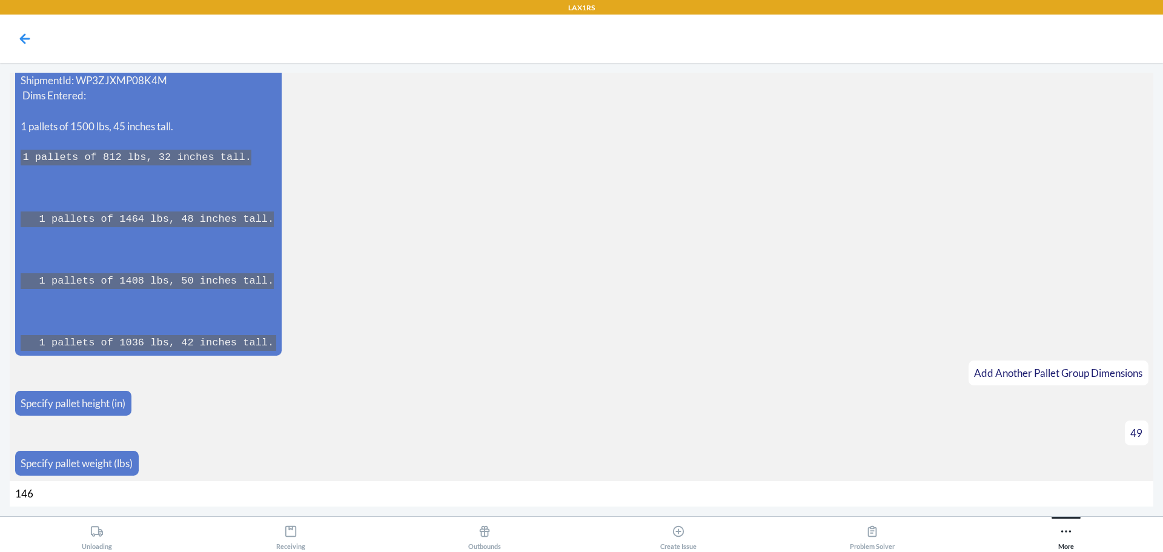
type input "1468"
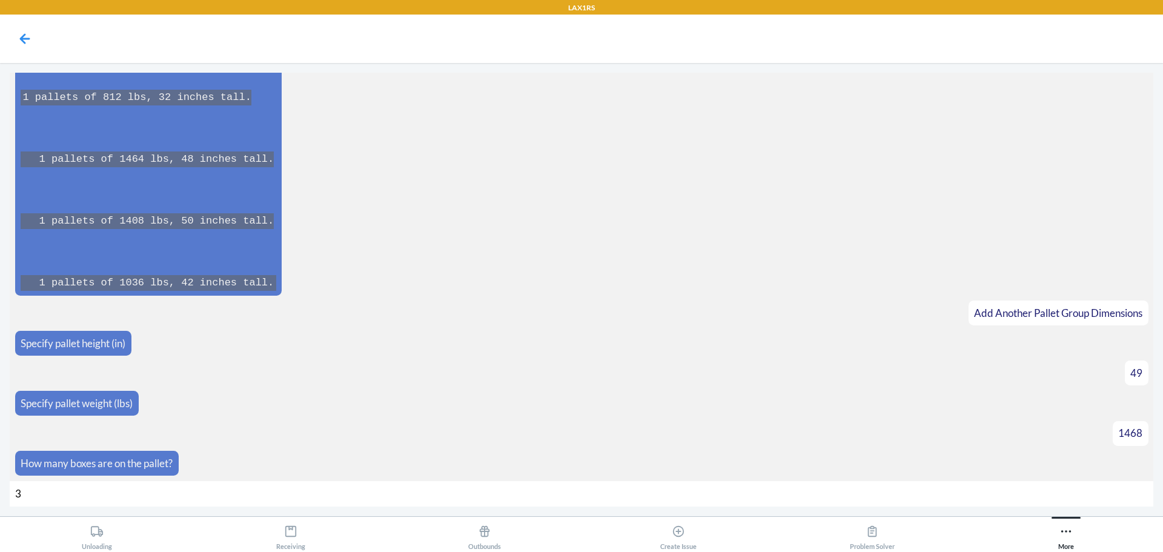
type input "32"
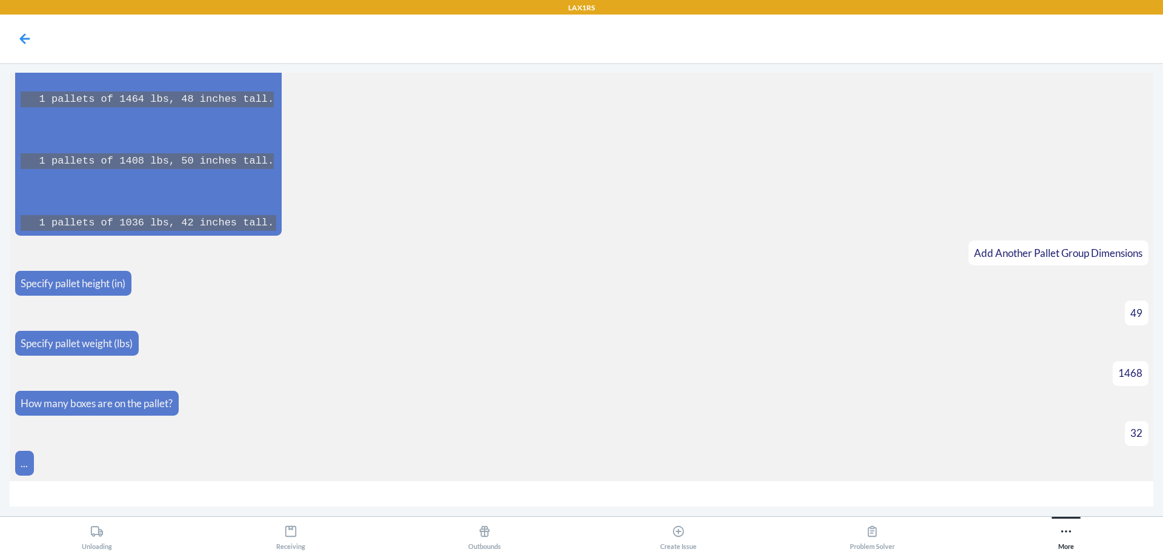
scroll to position [19668, 0]
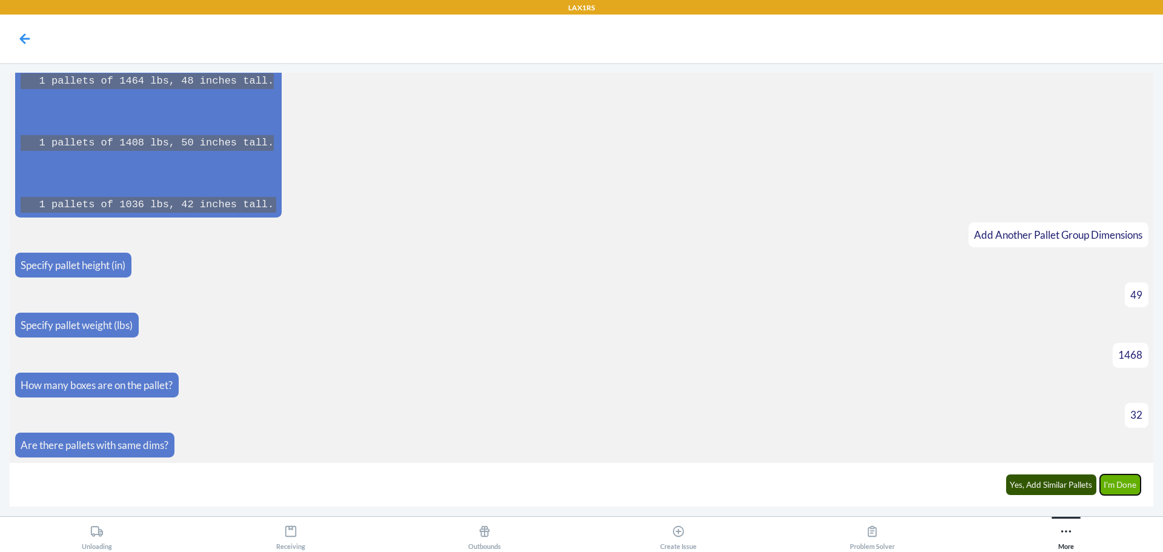
click at [1115, 483] on button "I'm Done" at bounding box center [1120, 484] width 41 height 21
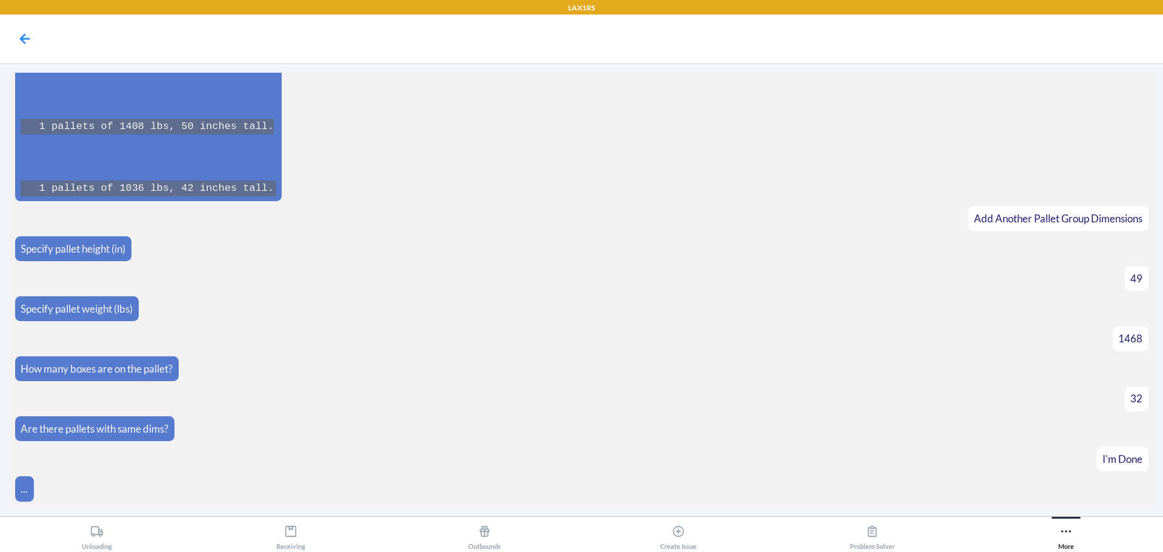
scroll to position [20083, 0]
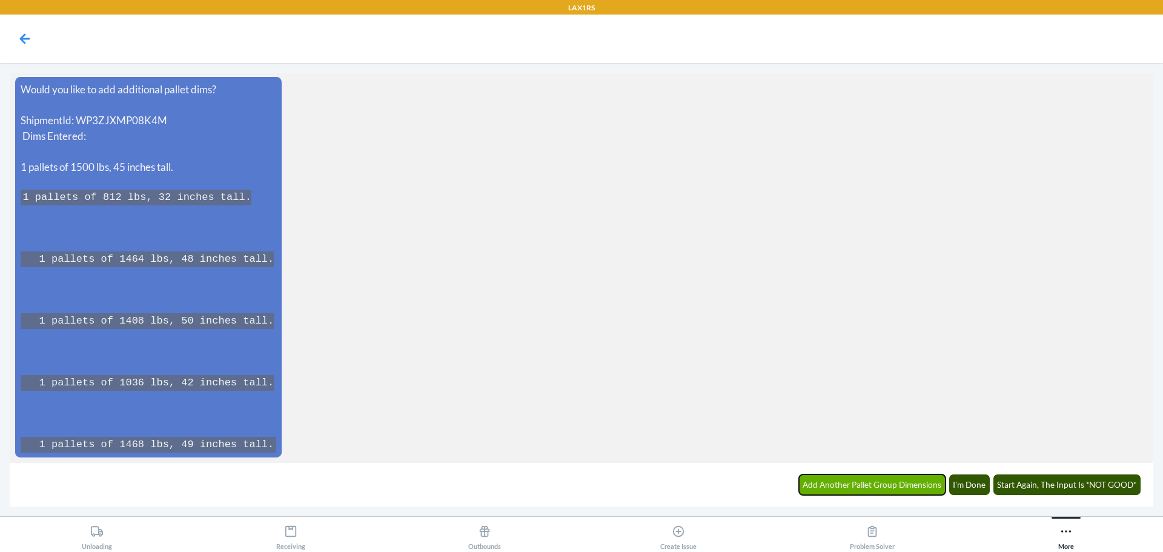
click at [872, 483] on button "Add Another Pallet Group Dimensions" at bounding box center [872, 484] width 147 height 21
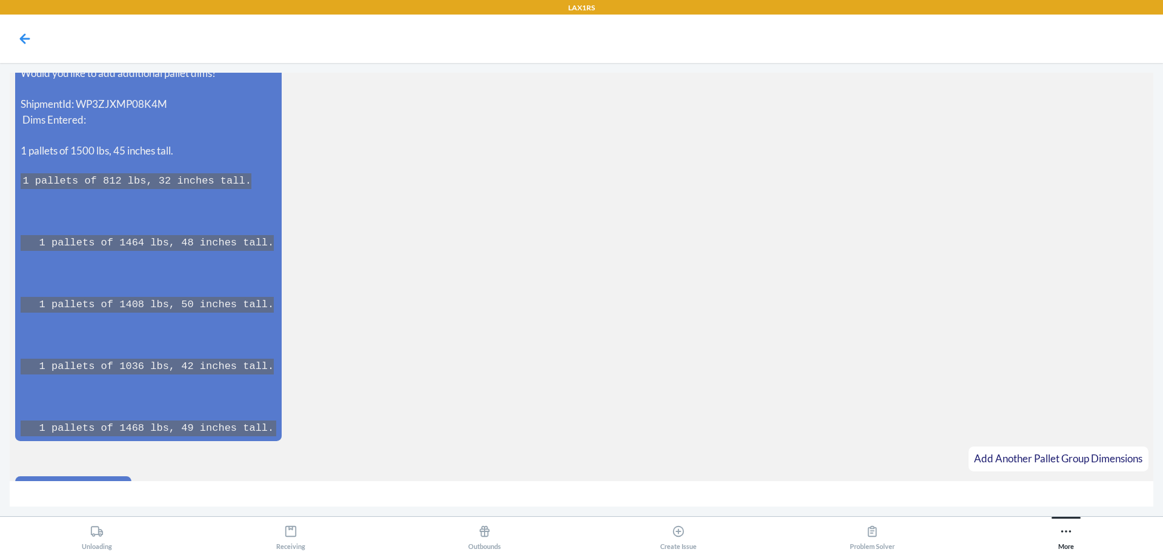
scroll to position [20125, 0]
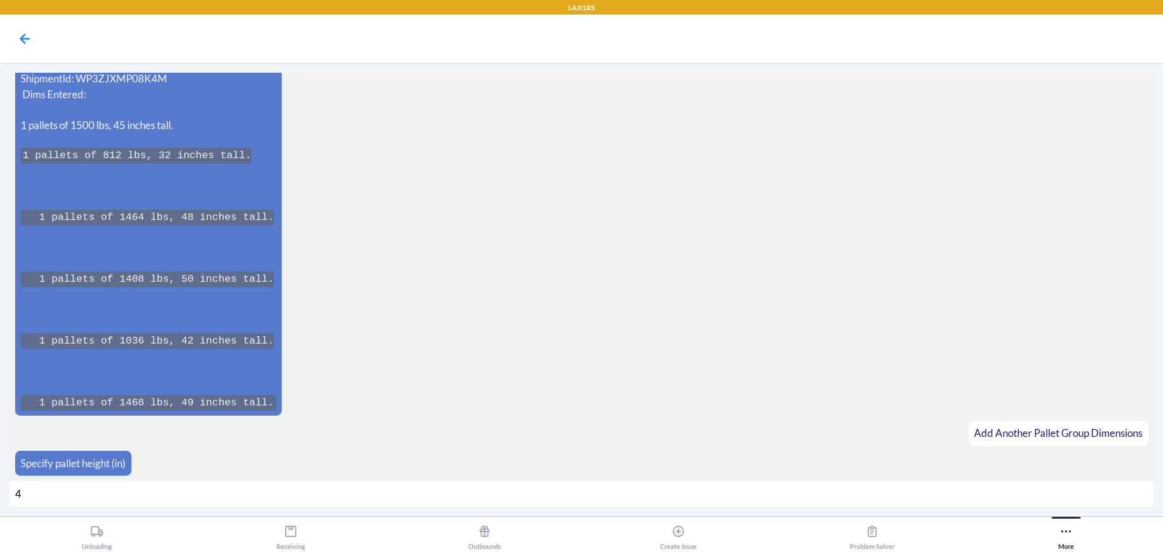
type input "48"
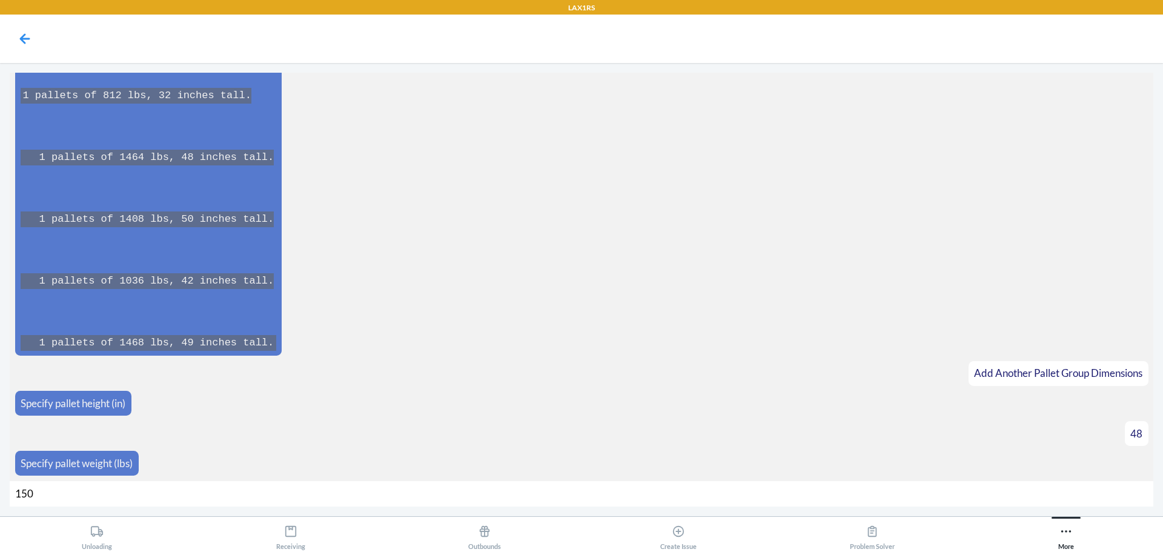
type input "1500"
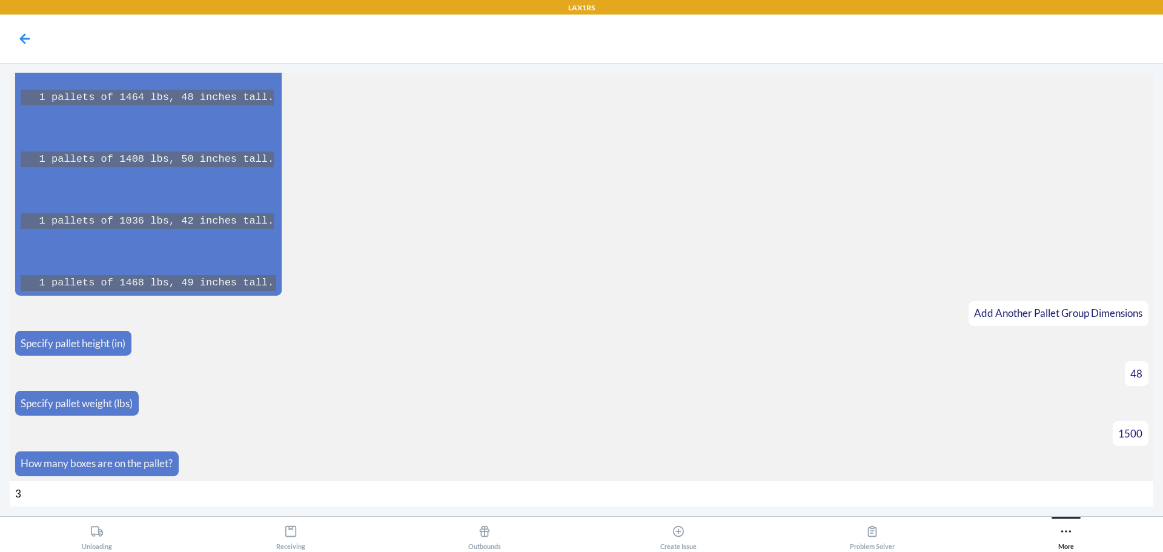
type input "39"
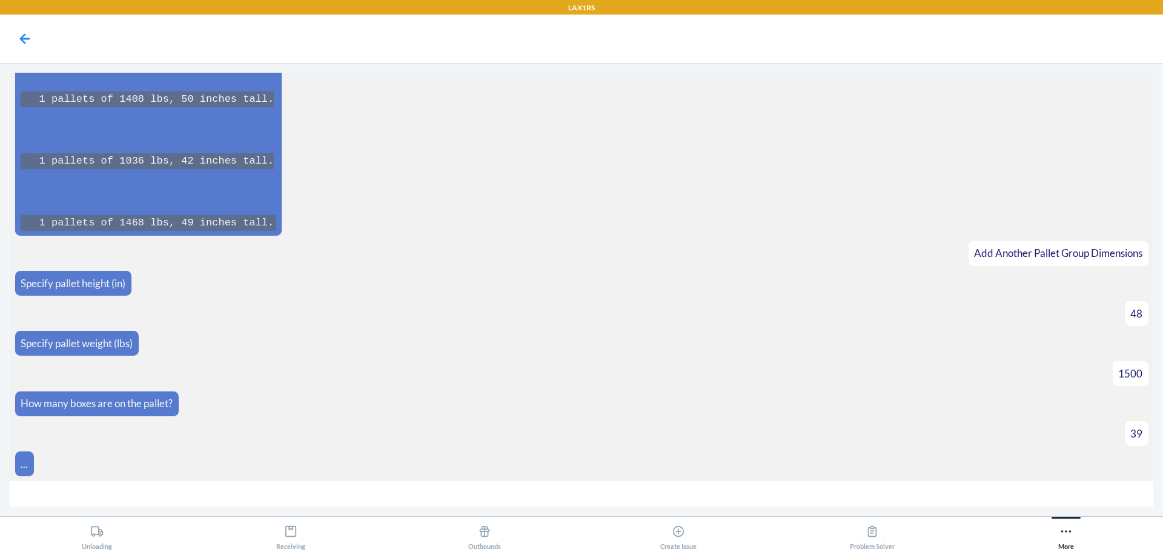
scroll to position [20323, 0]
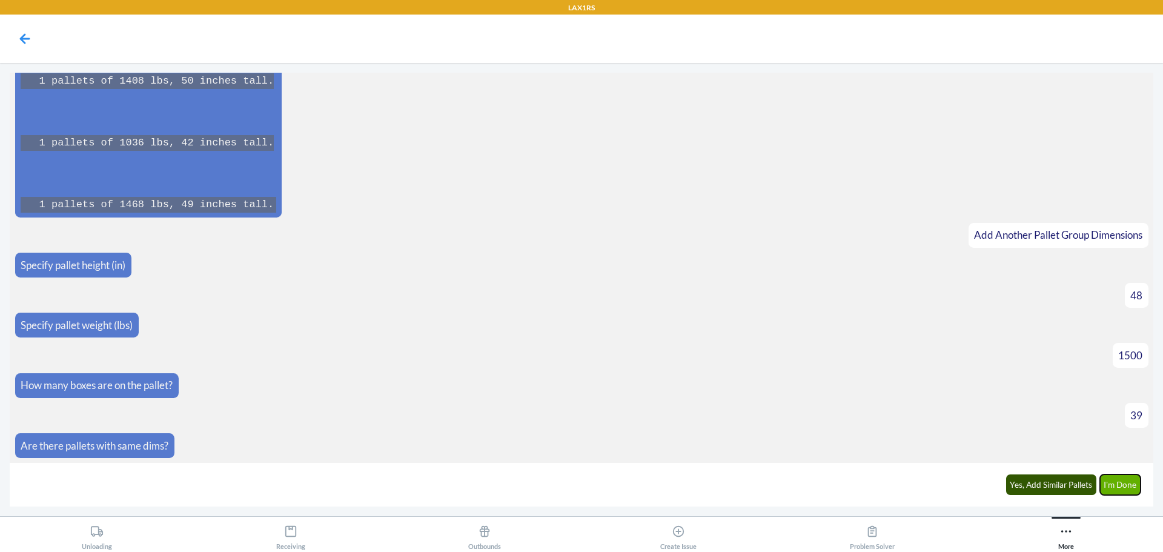
click at [1107, 479] on button "I'm Done" at bounding box center [1120, 484] width 41 height 21
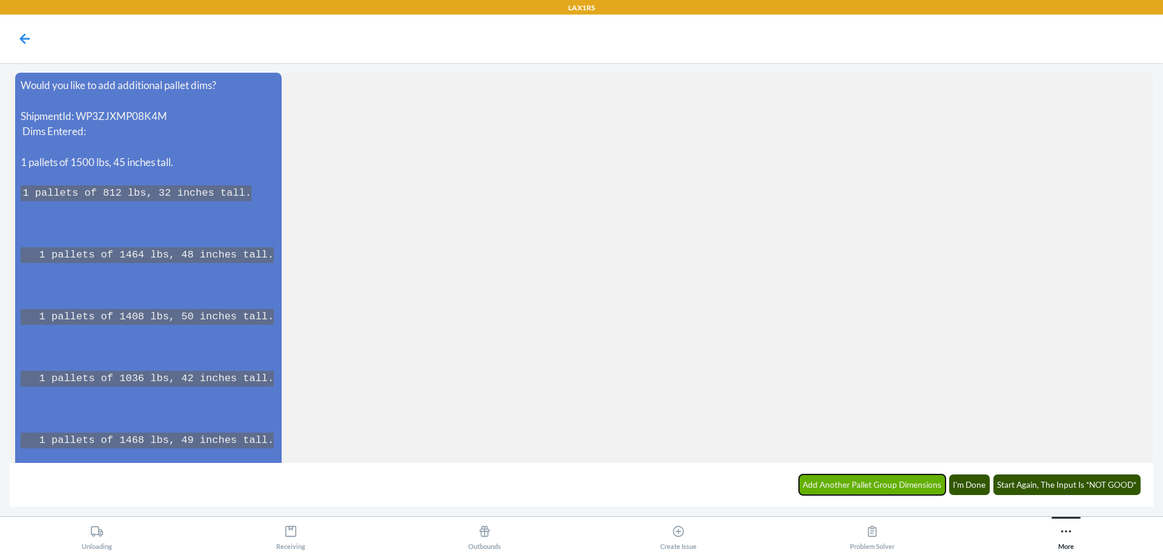
click at [817, 483] on button "Add Another Pallet Group Dimensions" at bounding box center [872, 484] width 147 height 21
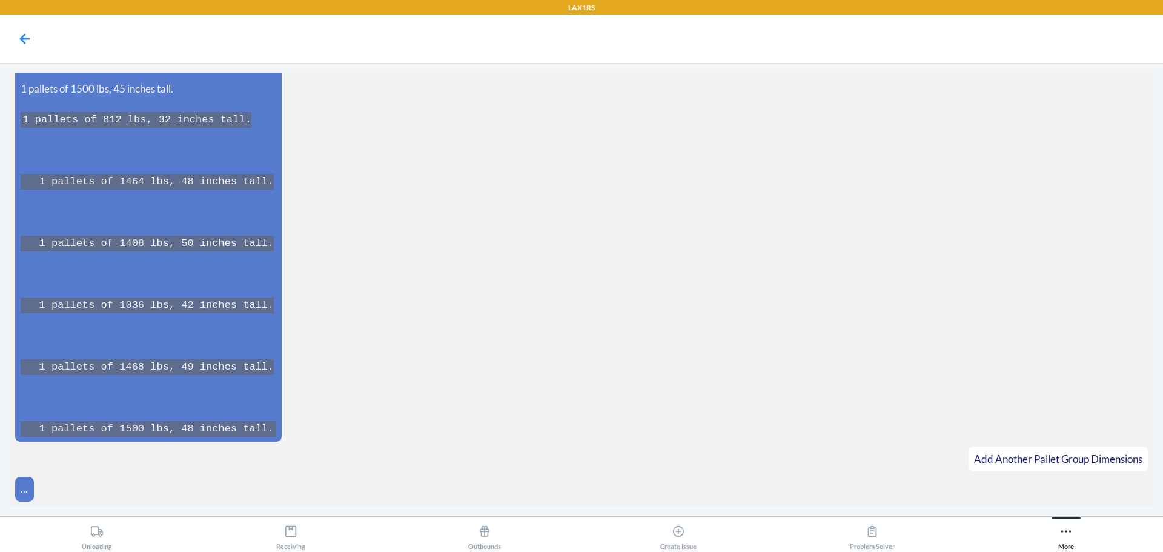
scroll to position [20842, 0]
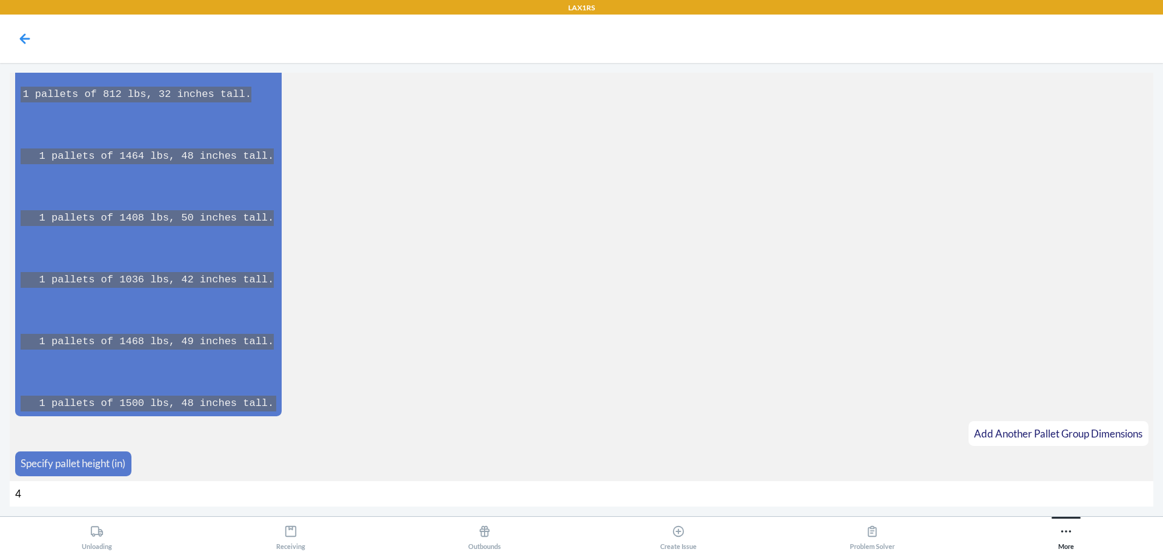
type input "44"
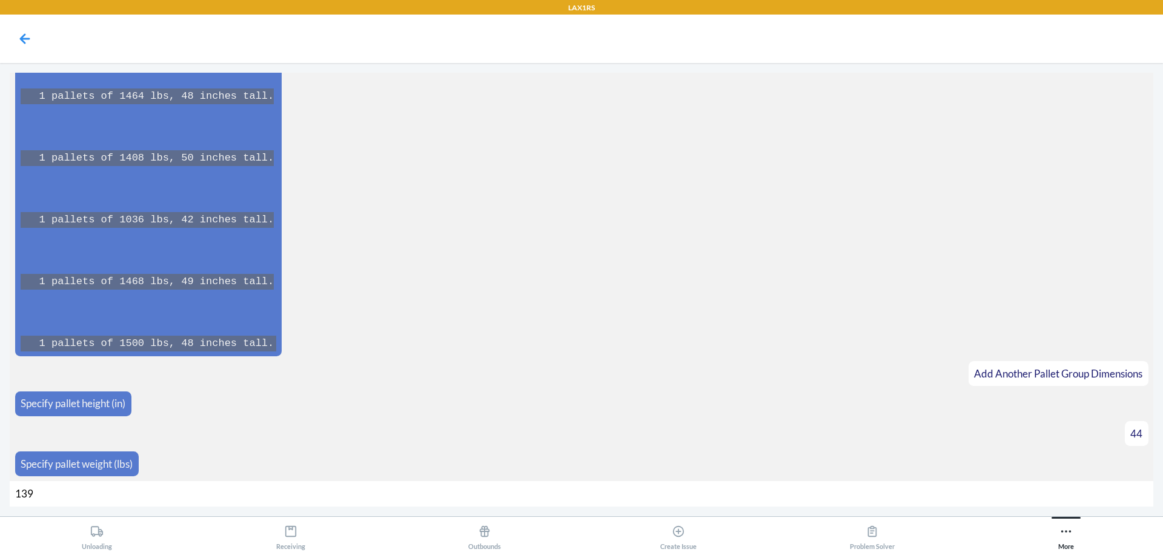
type input "1398"
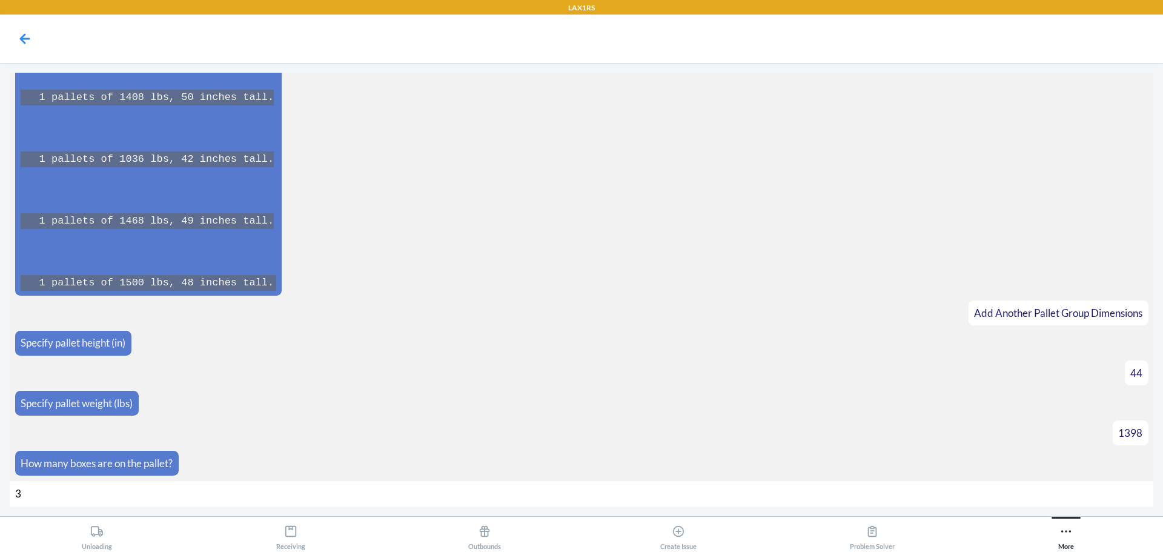
type input "30"
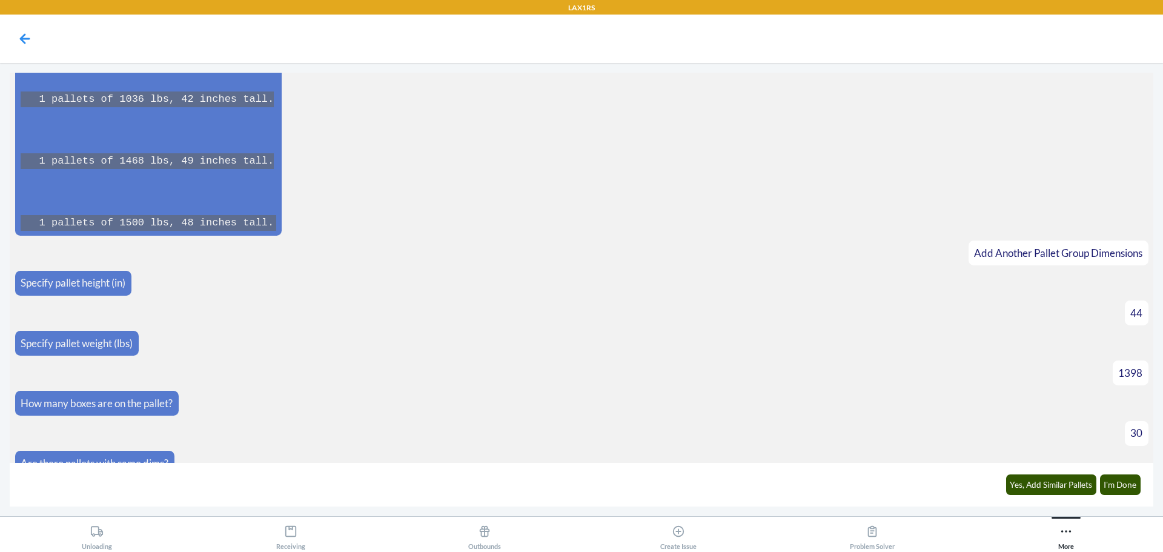
scroll to position [21041, 0]
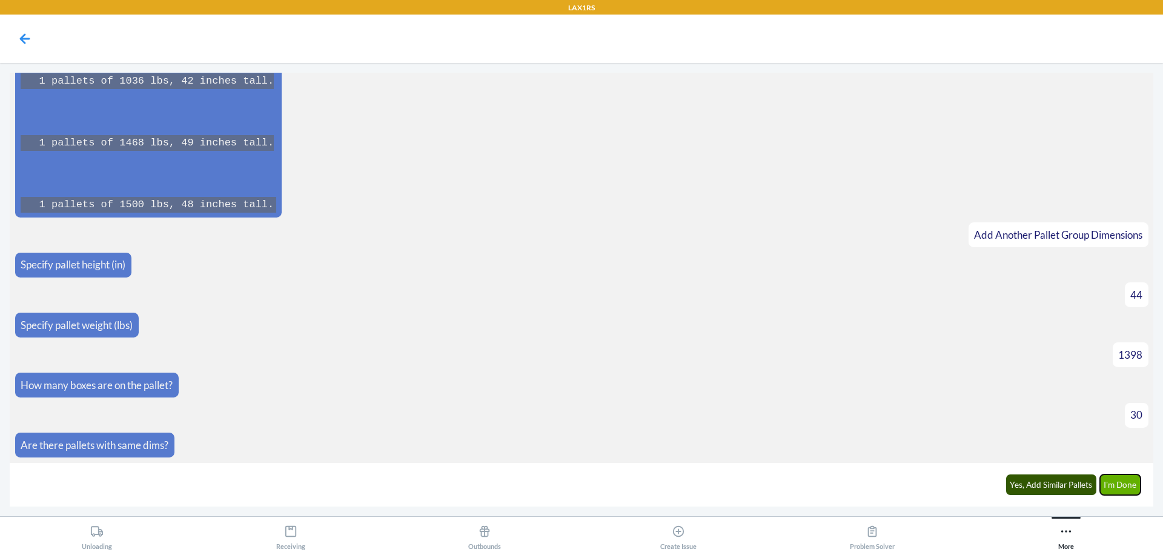
click at [1126, 480] on button "I'm Done" at bounding box center [1120, 484] width 41 height 21
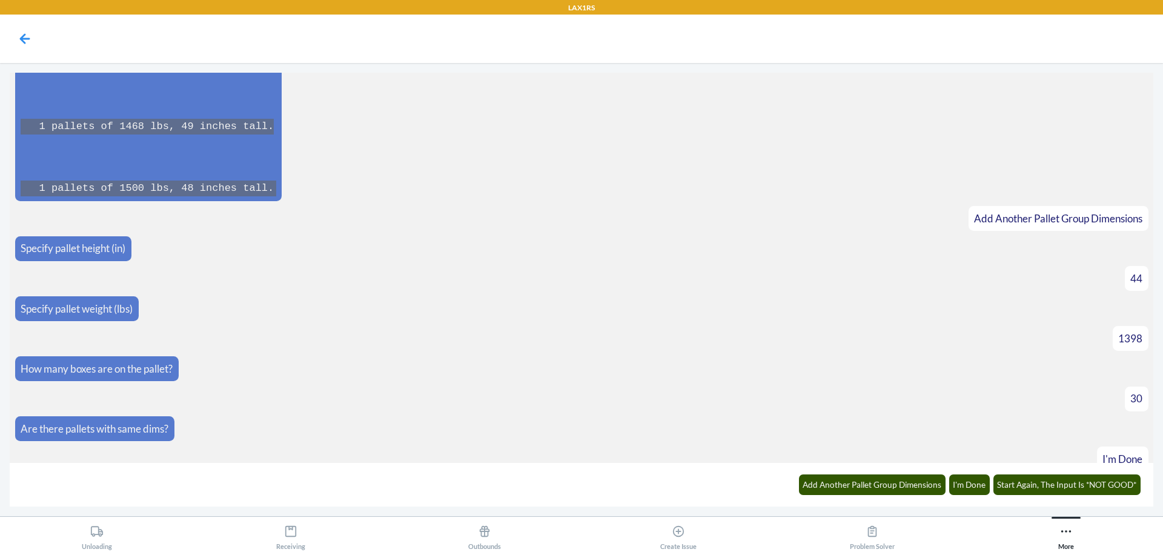
scroll to position [21461, 0]
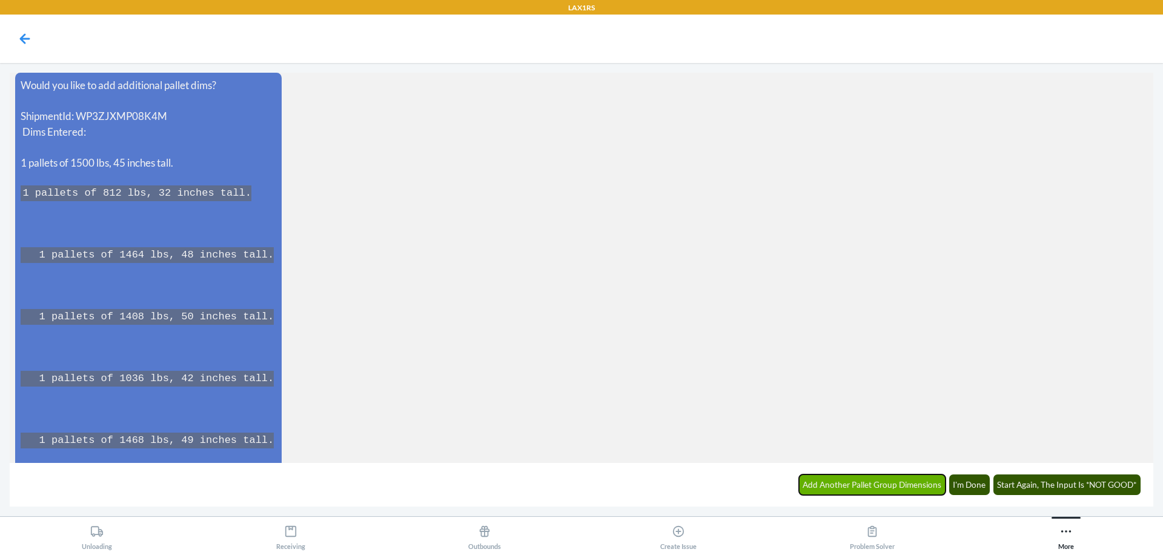
click at [817, 485] on button "Add Another Pallet Group Dimensions" at bounding box center [872, 484] width 147 height 21
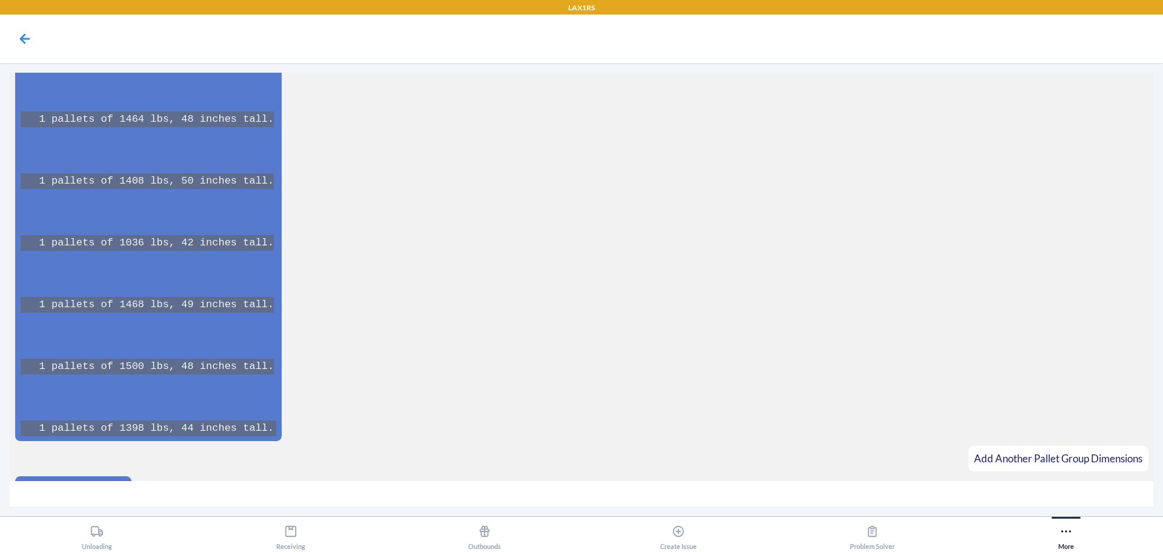
scroll to position [21622, 0]
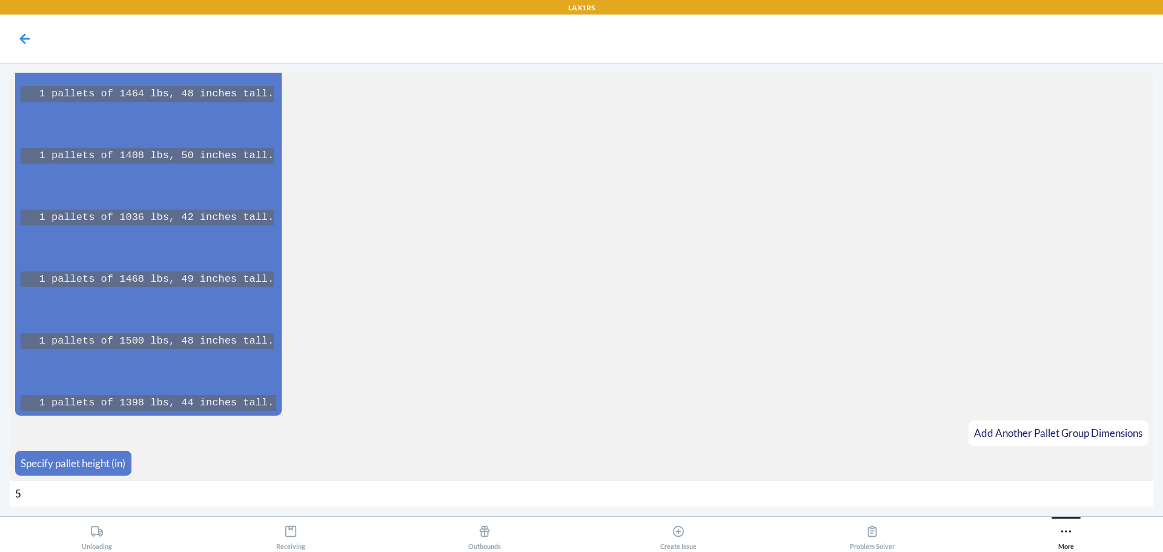
type input "58"
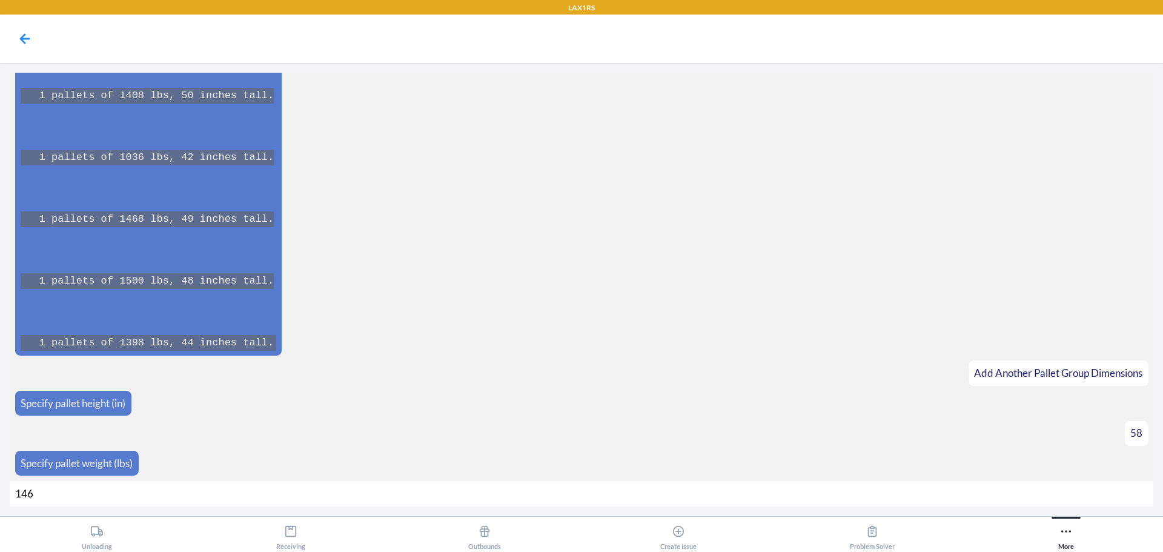
type input "1460"
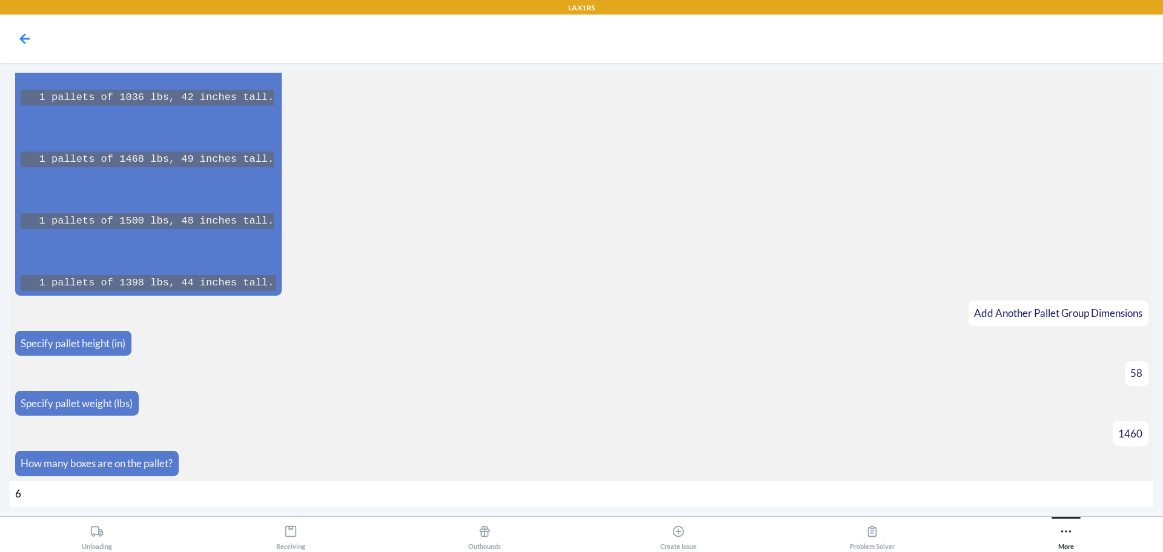
type input "60"
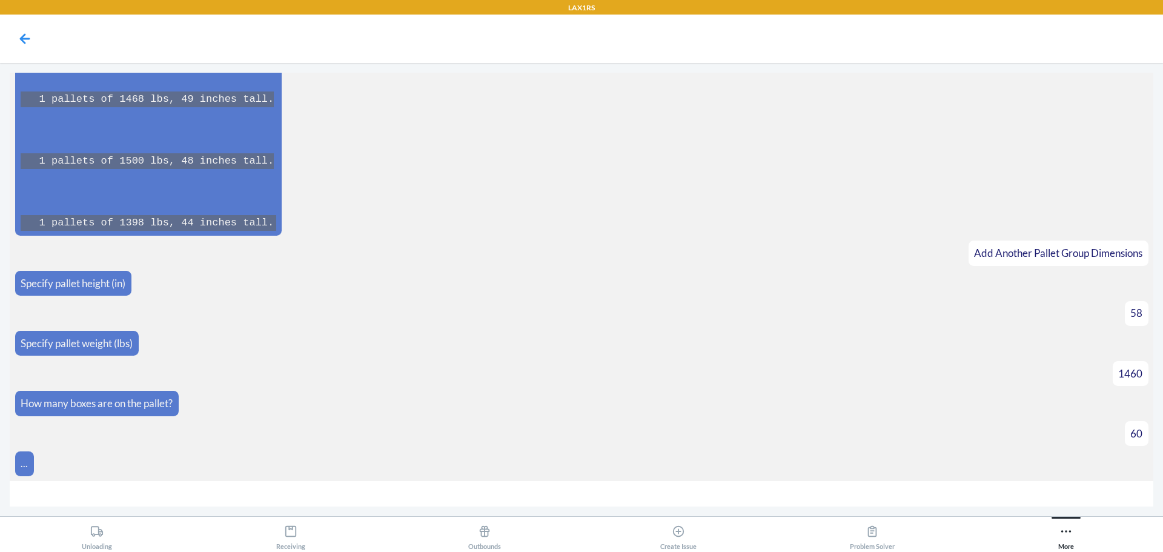
scroll to position [21820, 0]
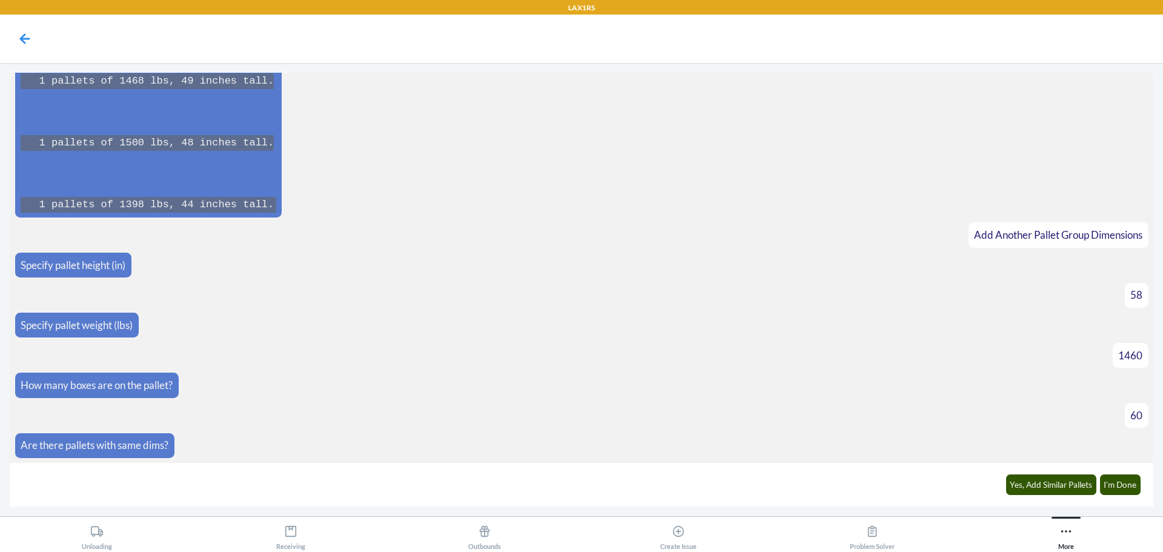
click at [1121, 474] on div "Yes, Add Similar Pallets I'm Done" at bounding box center [1073, 484] width 150 height 33
click at [1112, 485] on button "I'm Done" at bounding box center [1120, 484] width 41 height 21
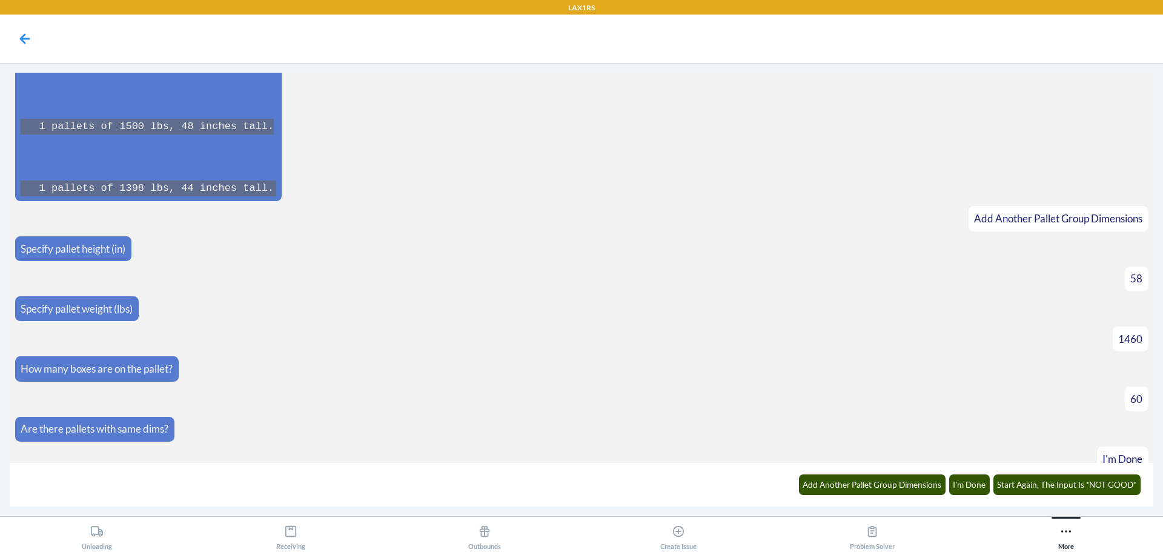
scroll to position [22240, 0]
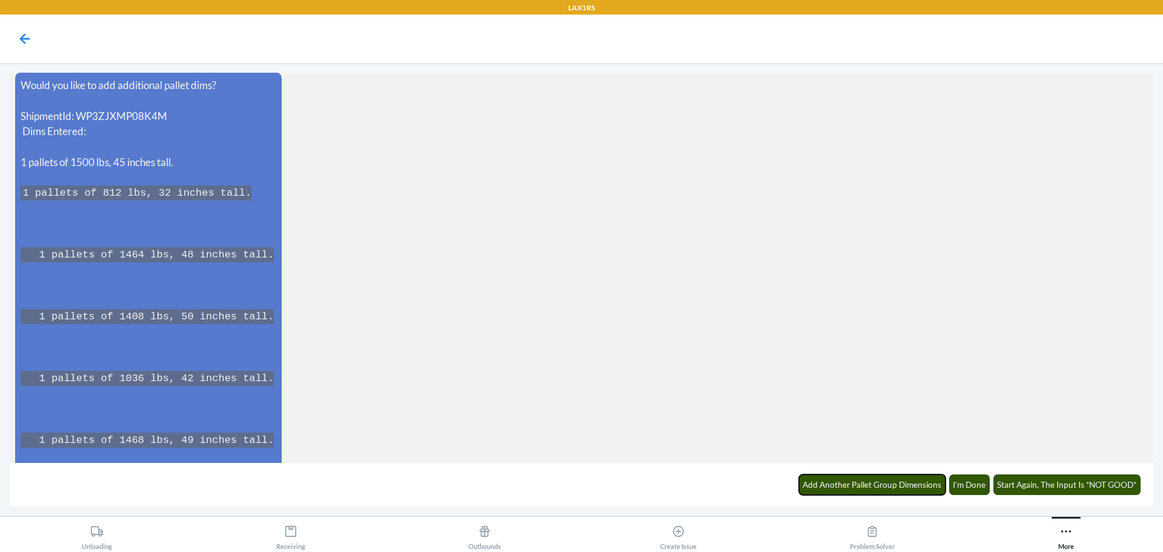
click at [907, 482] on button "Add Another Pallet Group Dimensions" at bounding box center [872, 484] width 147 height 21
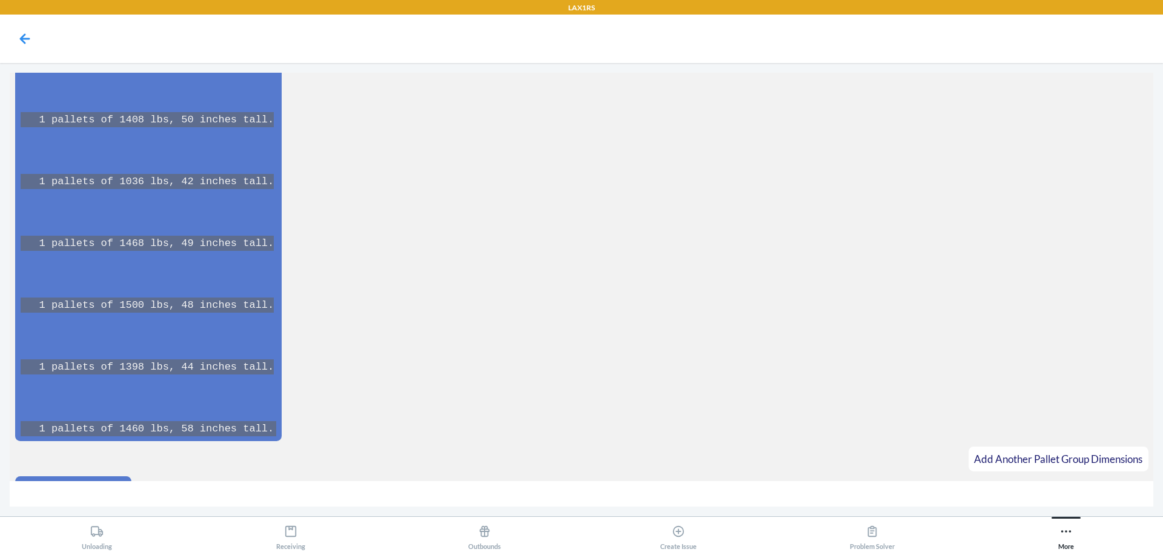
scroll to position [22463, 0]
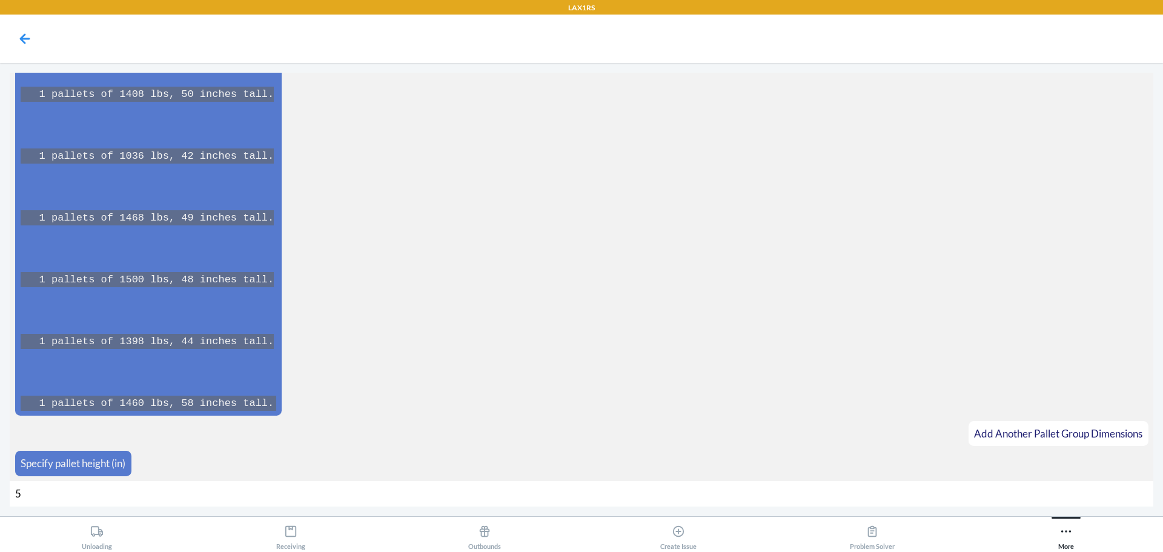
type input "51"
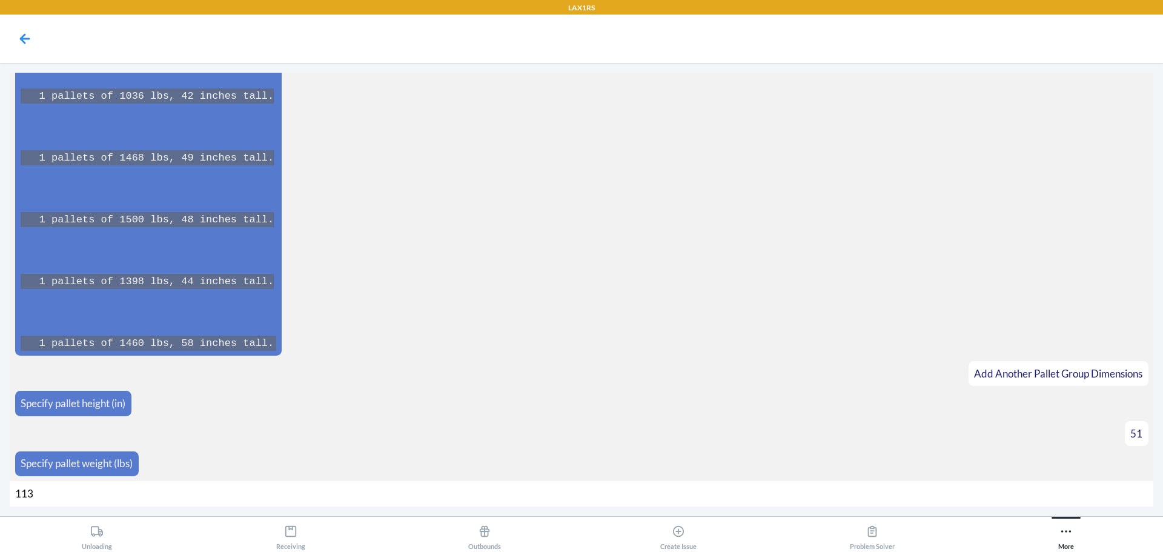
type input "1138"
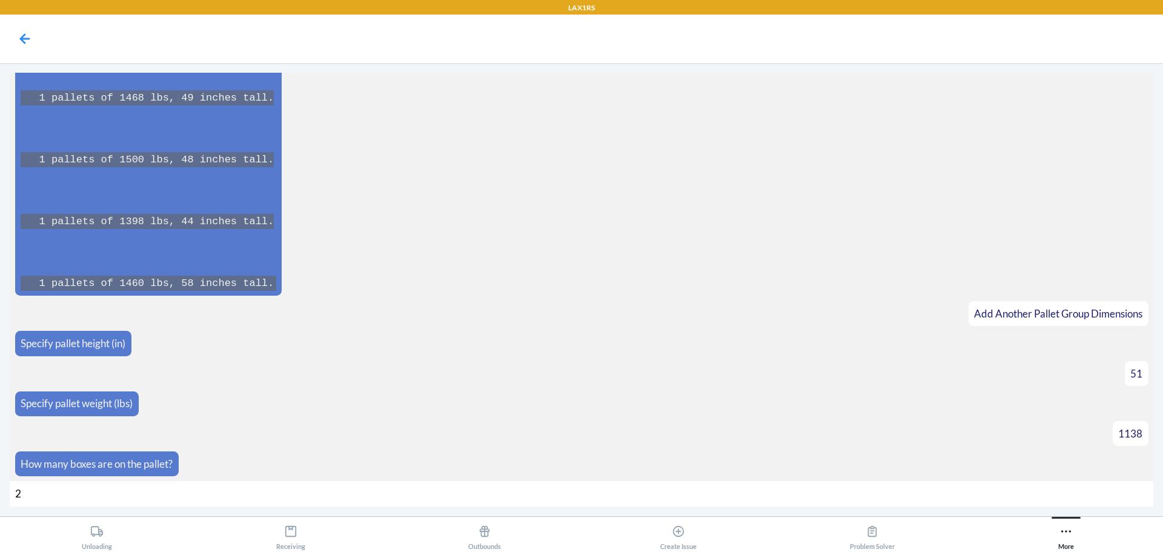
type input "25"
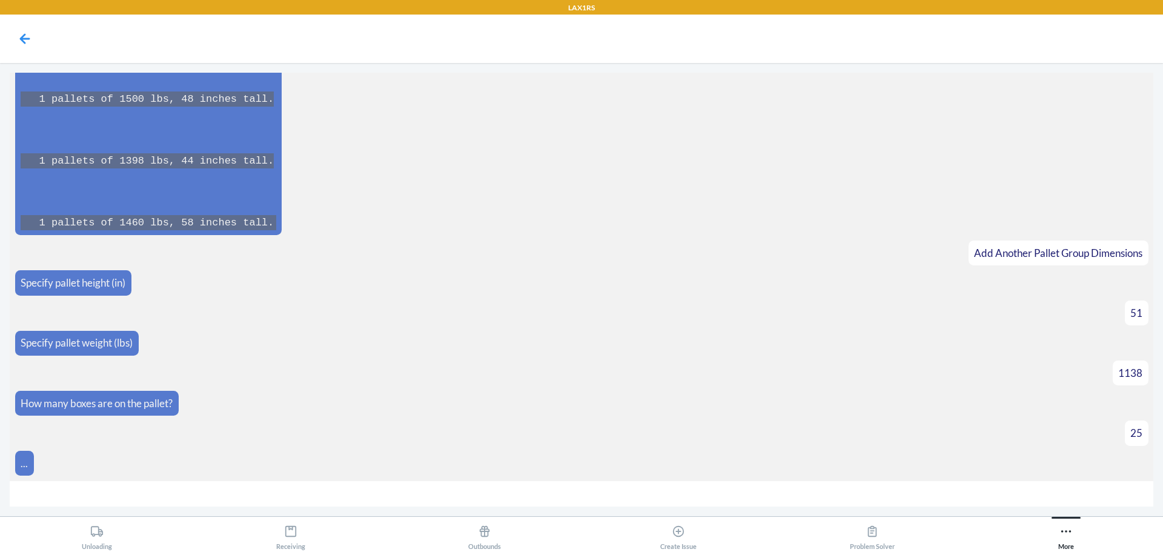
scroll to position [22661, 0]
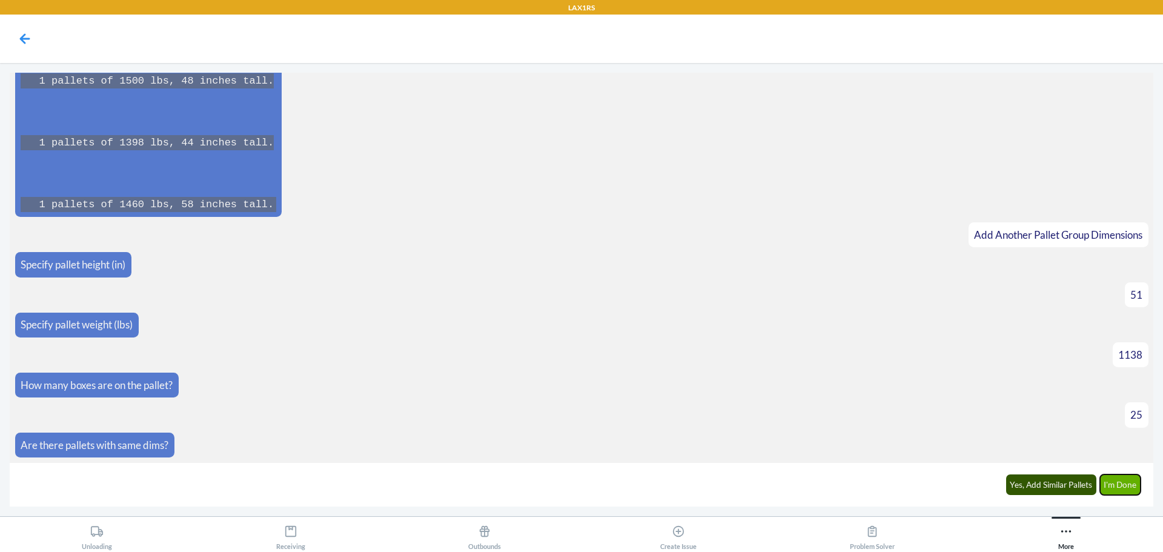
click at [1137, 489] on button "I'm Done" at bounding box center [1120, 484] width 41 height 21
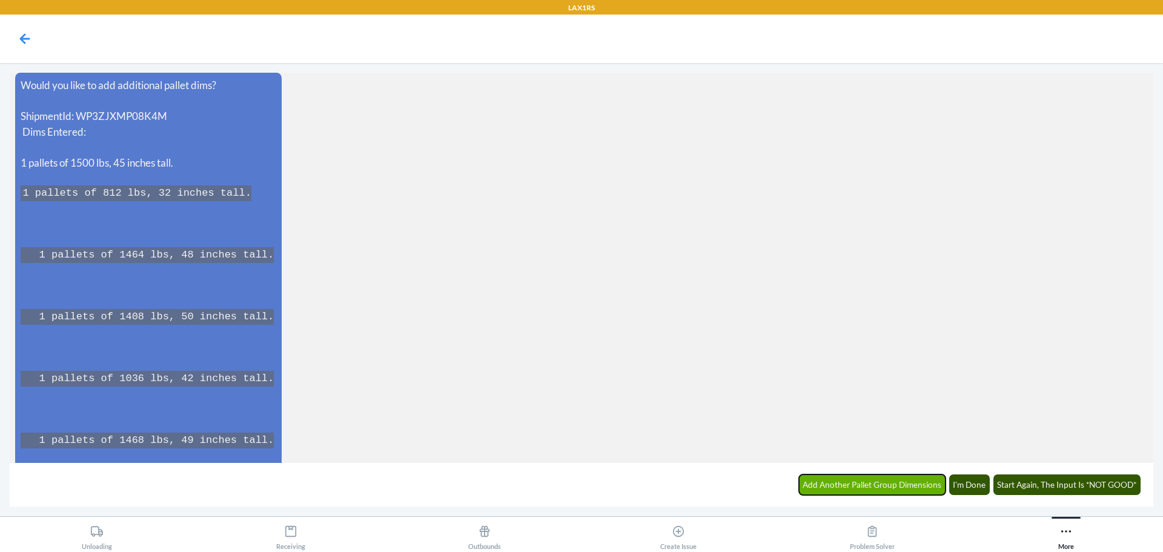
click at [915, 480] on button "Add Another Pallet Group Dimensions" at bounding box center [872, 484] width 147 height 21
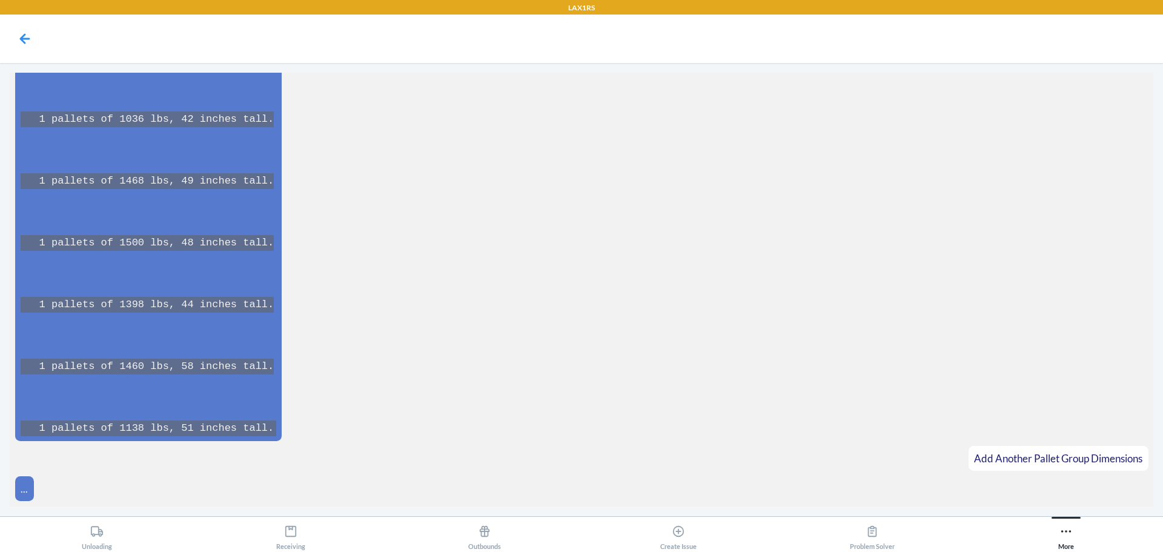
scroll to position [23366, 0]
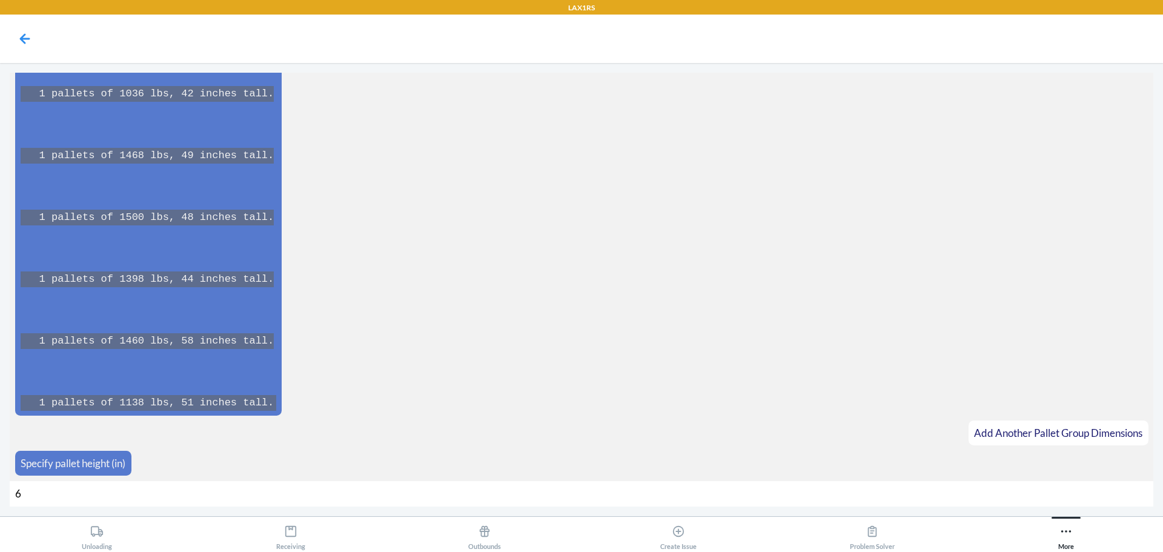
type input "61"
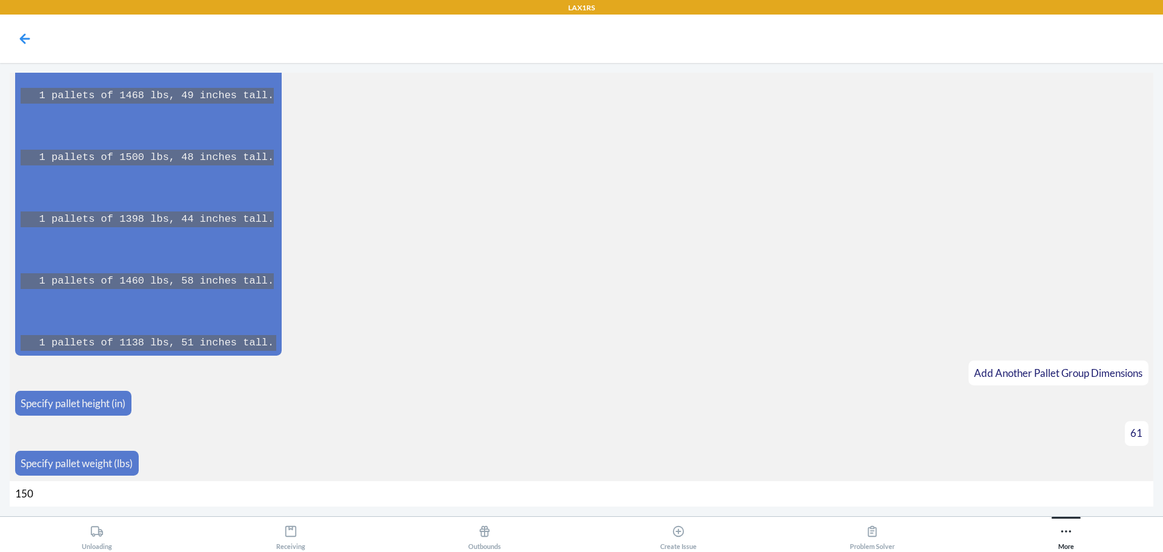
type input "1500"
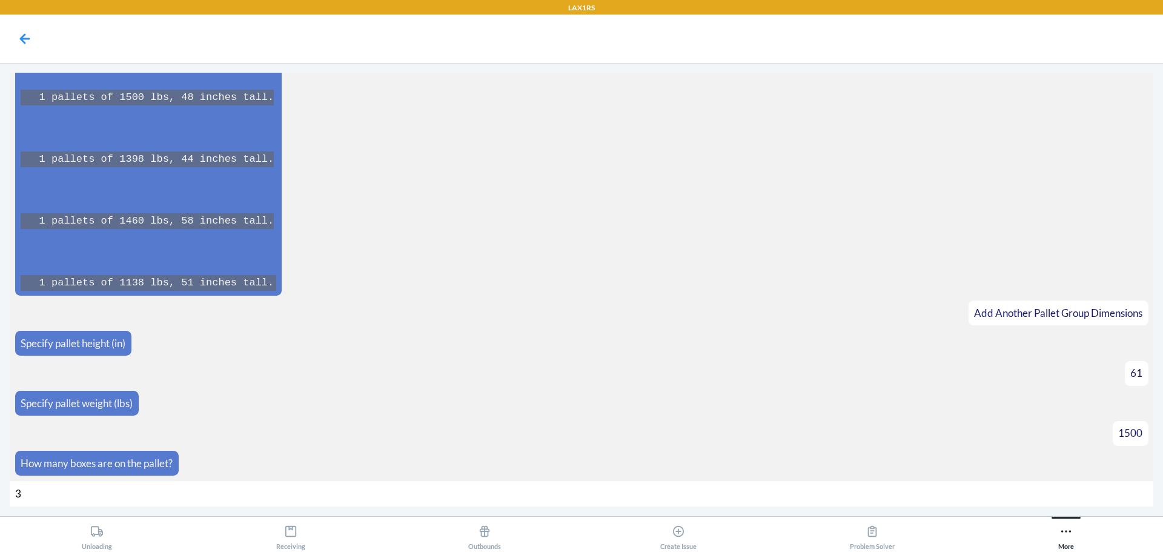
type input "37"
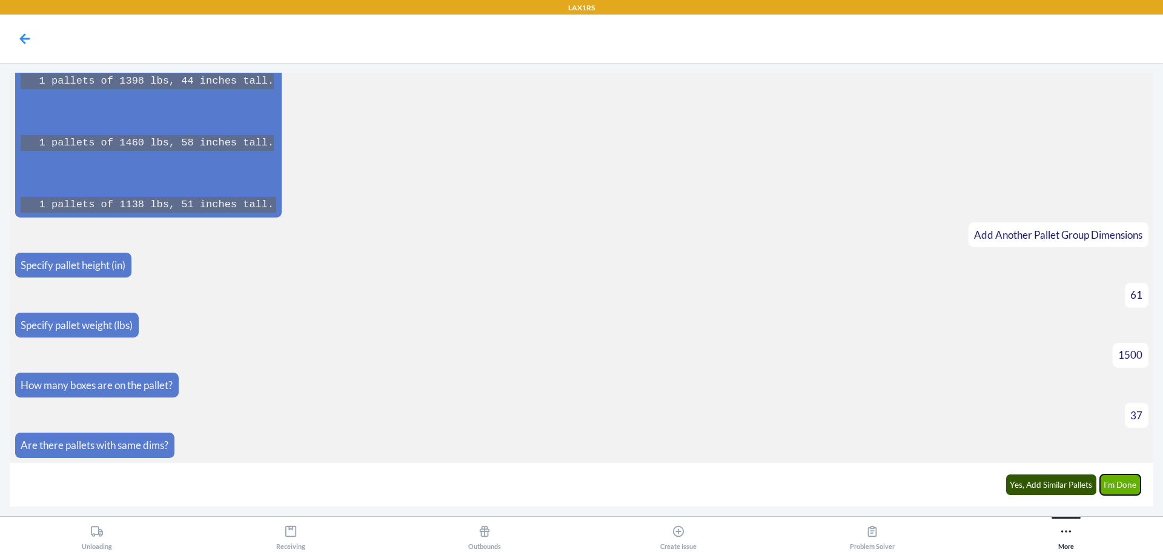
click at [1126, 481] on button "I'm Done" at bounding box center [1120, 484] width 41 height 21
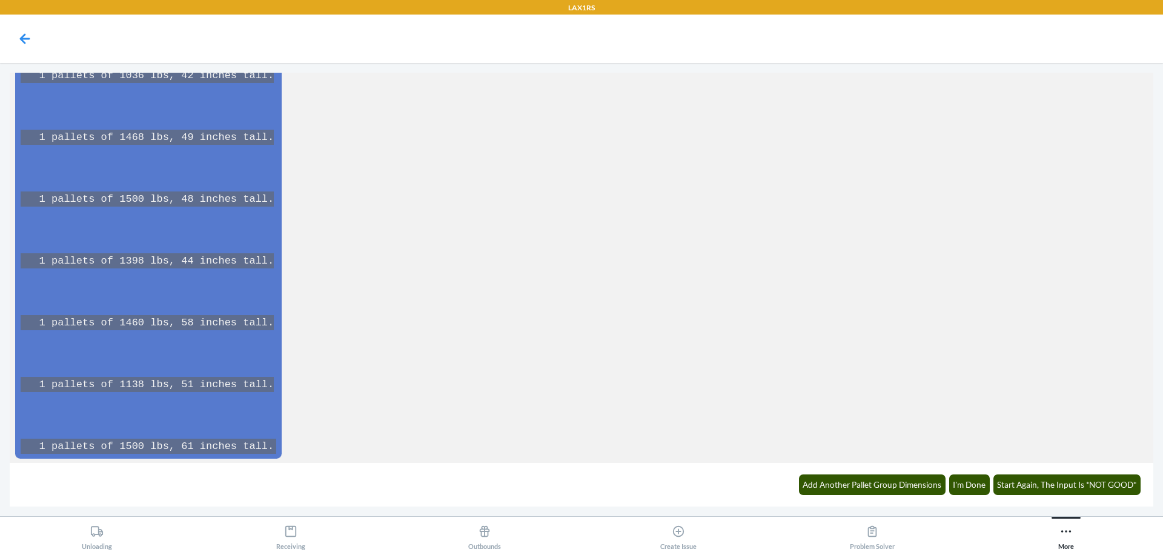
scroll to position [24289, 0]
click at [971, 488] on button "I'm Done" at bounding box center [969, 484] width 41 height 21
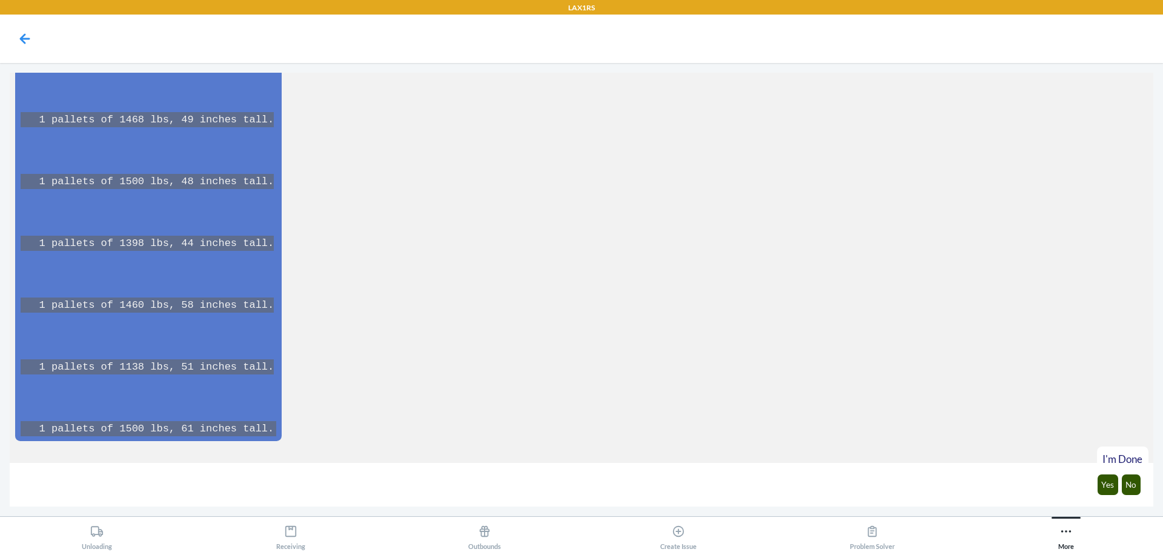
scroll to position [24349, 0]
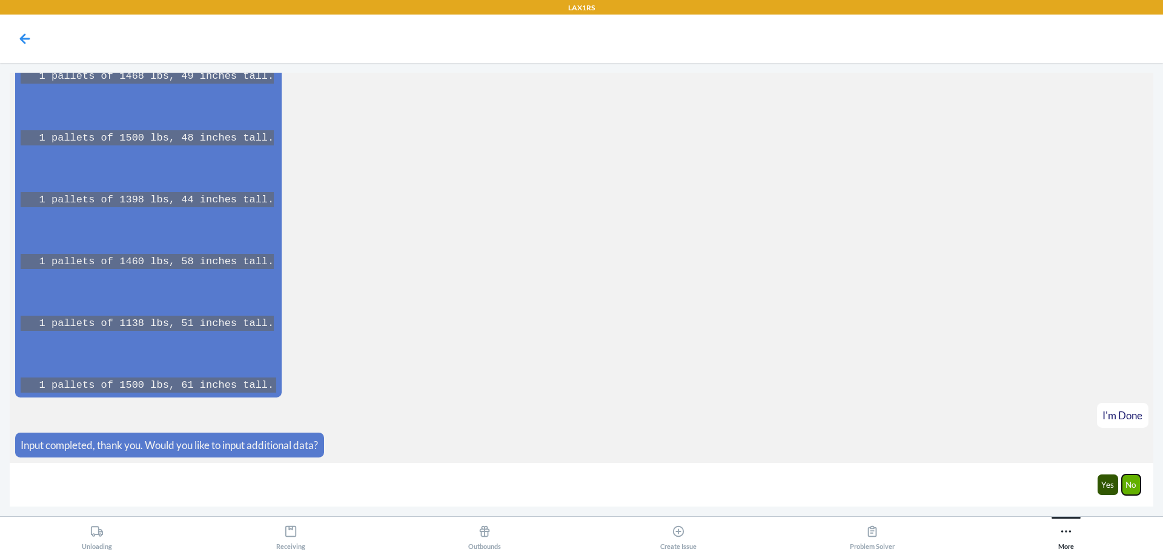
click at [1137, 486] on button "No" at bounding box center [1131, 484] width 19 height 21
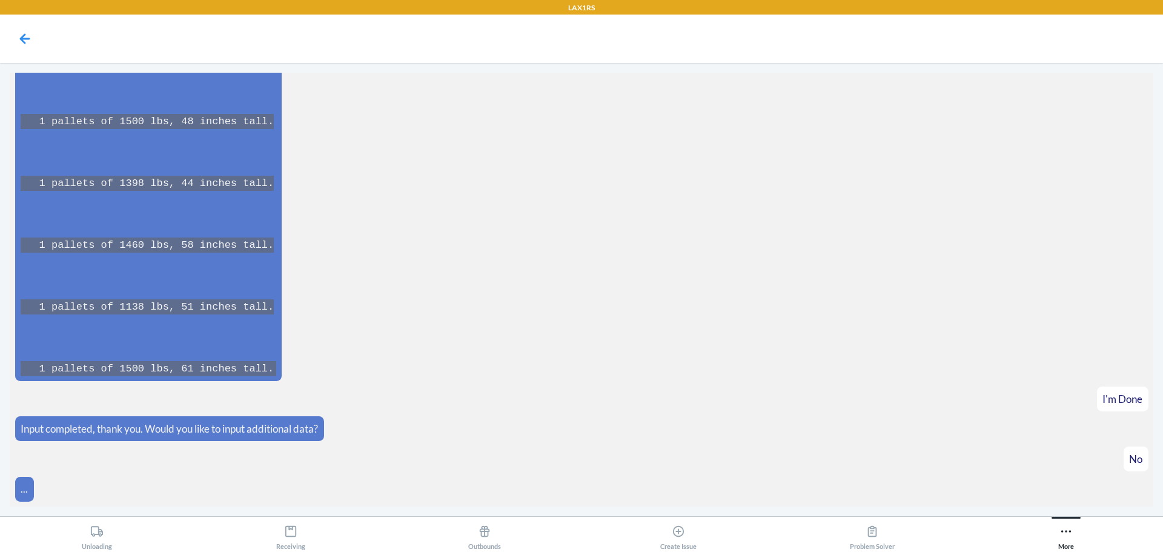
scroll to position [24409, 0]
